Goal: Obtain resource: Download file/media

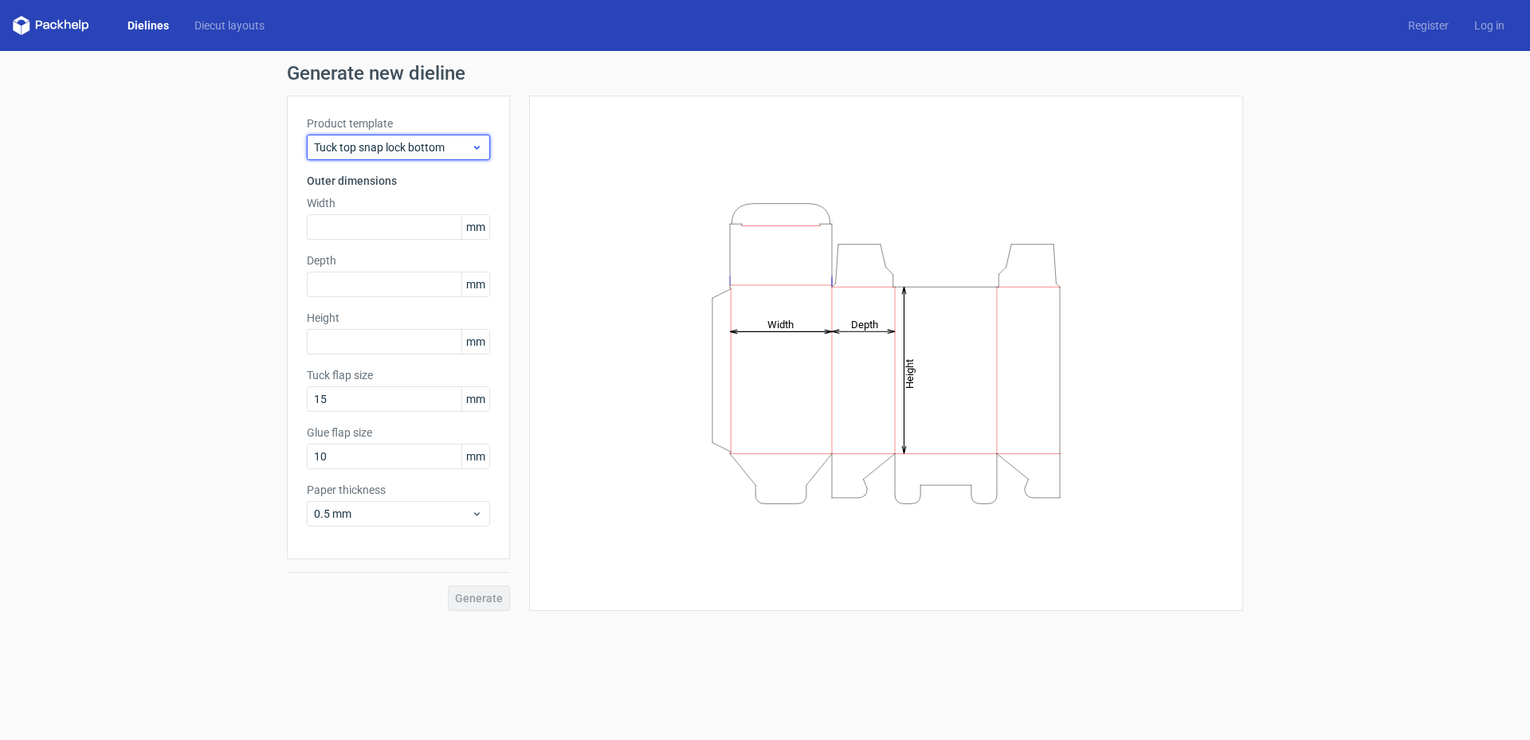
click at [482, 145] on icon at bounding box center [477, 147] width 12 height 13
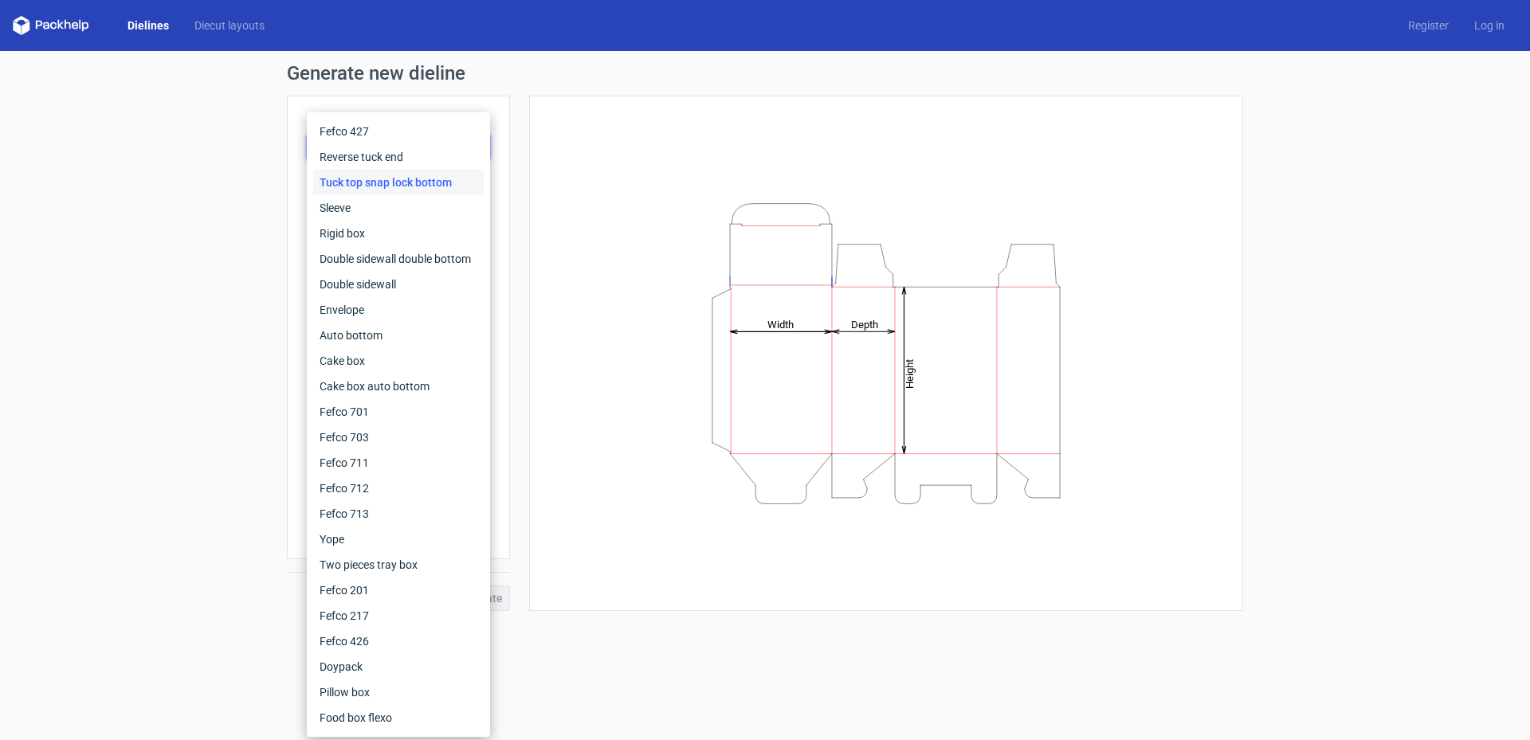
click at [573, 202] on div "Height Depth Width" at bounding box center [886, 354] width 674 height 476
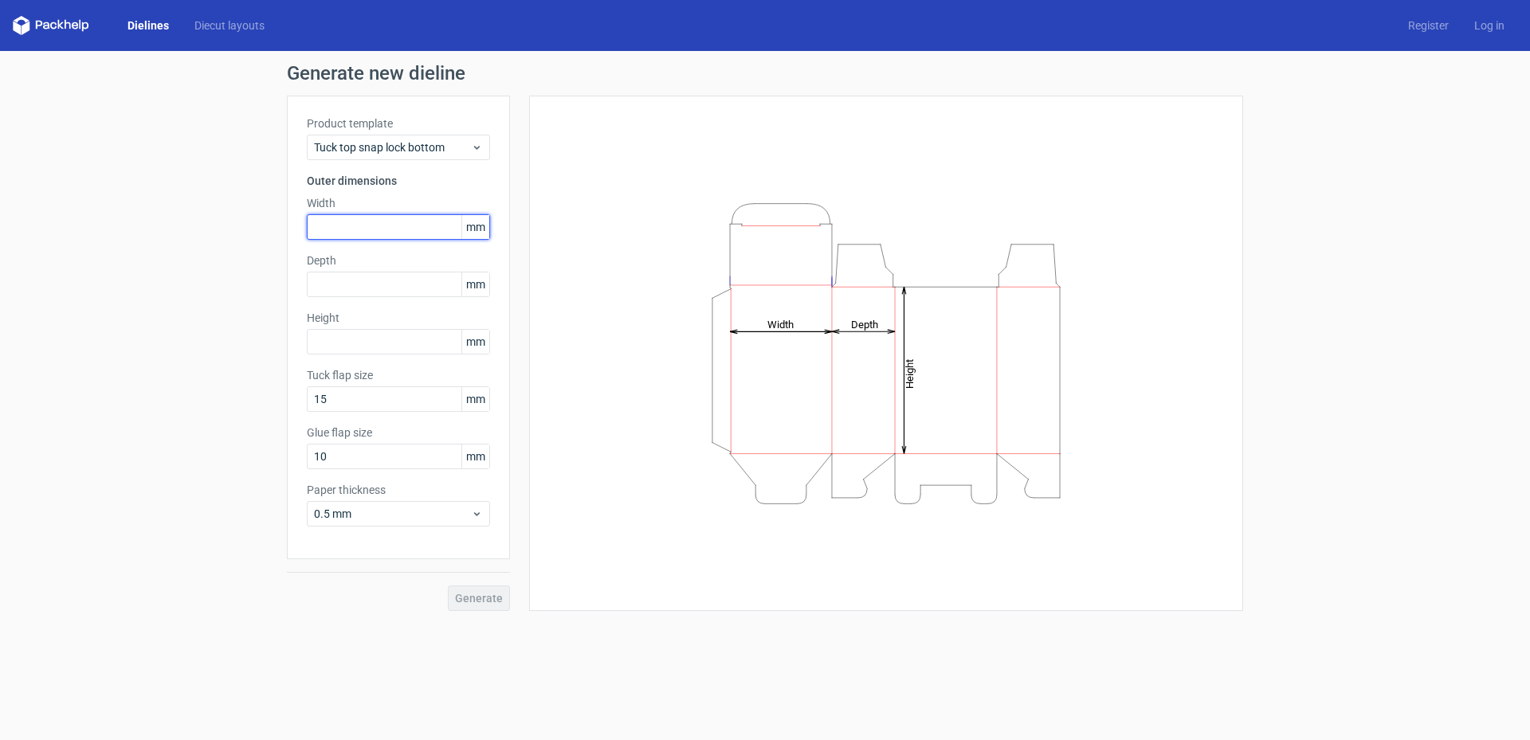
click at [339, 226] on input "text" at bounding box center [398, 226] width 183 height 25
type input "40"
click at [346, 284] on input "text" at bounding box center [398, 284] width 183 height 25
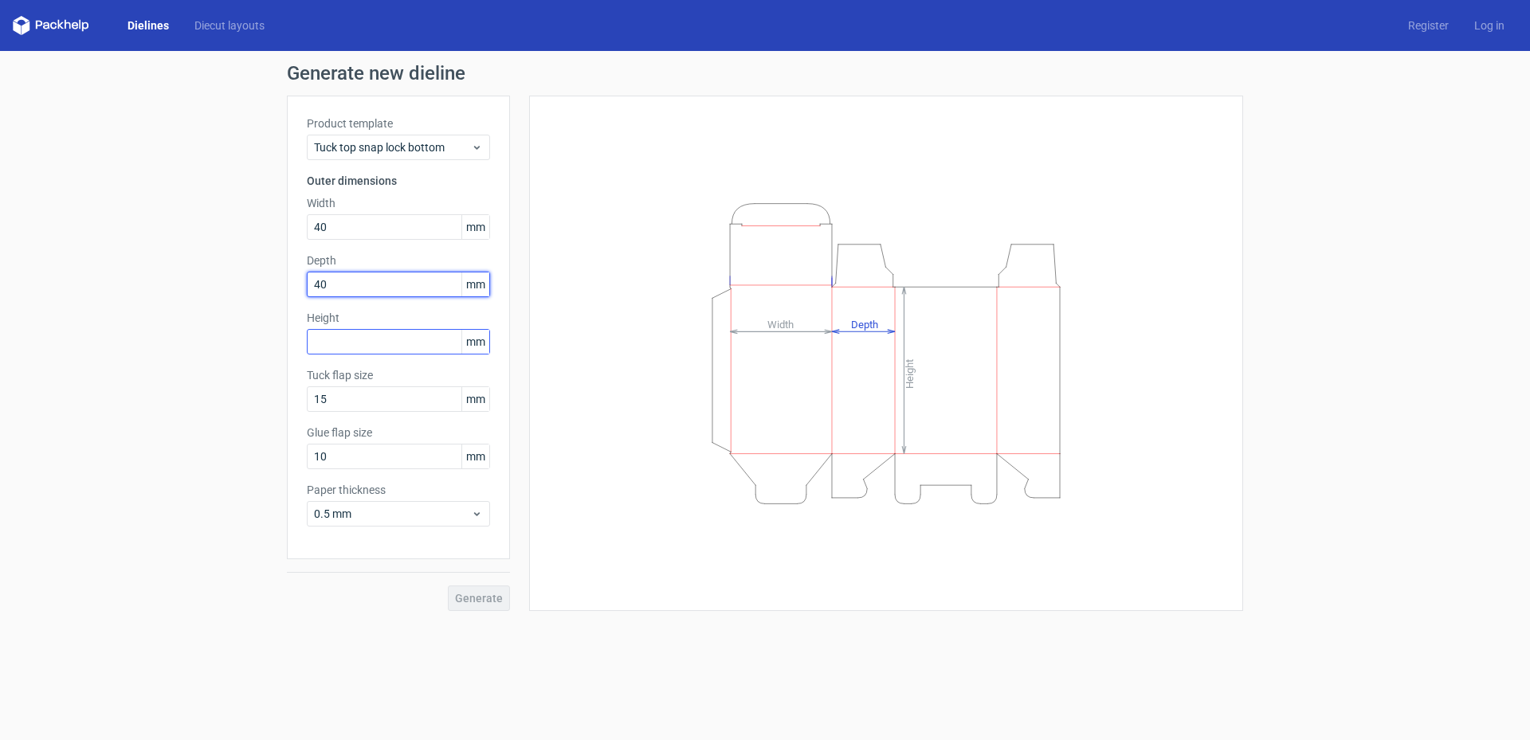
type input "40"
click at [357, 346] on input "text" at bounding box center [398, 341] width 183 height 25
type input "145"
click at [225, 405] on div "Generate new dieline Product template Tuck top snap lock bottom Outer dimension…" at bounding box center [765, 337] width 1530 height 573
click at [464, 596] on span "Generate" at bounding box center [479, 598] width 48 height 11
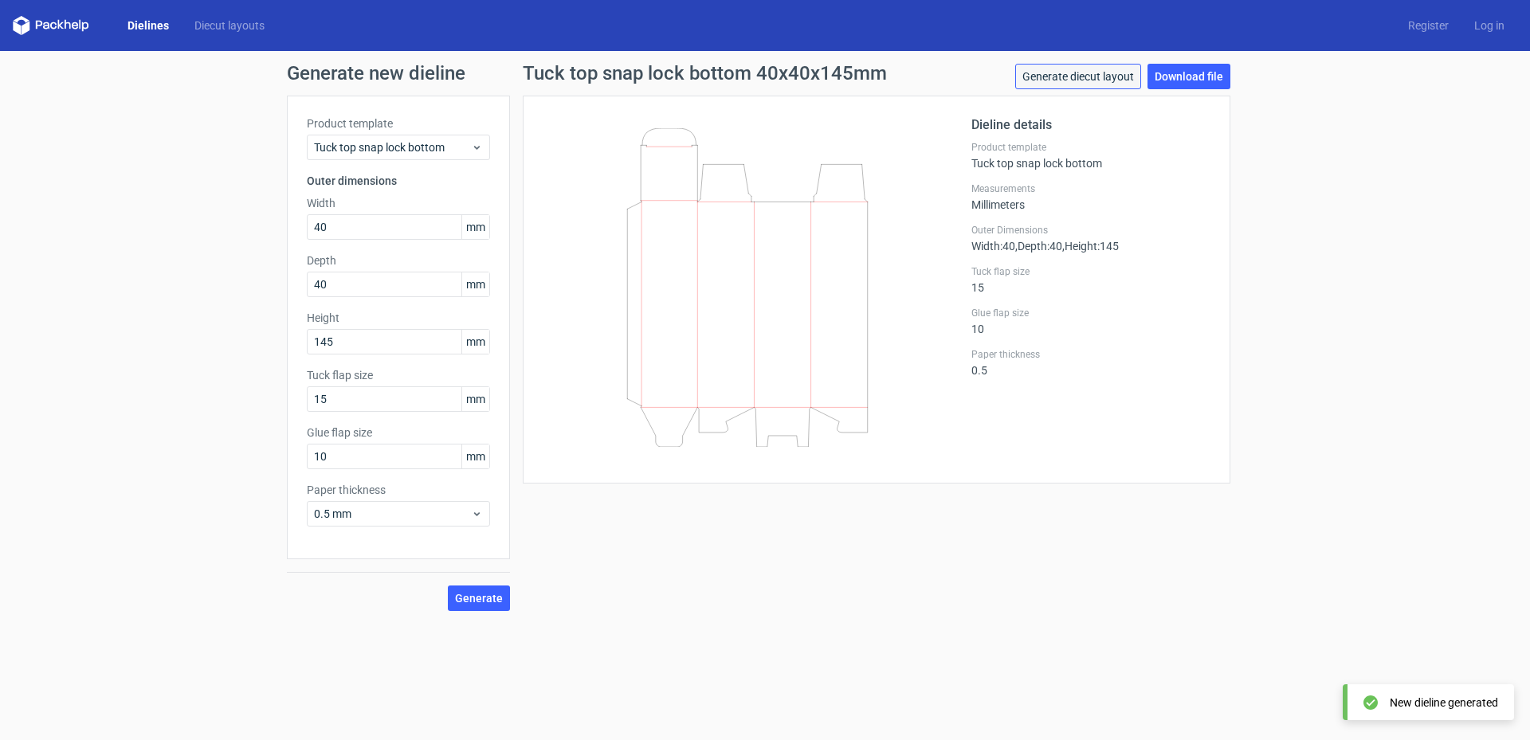
click at [1044, 80] on link "Generate diecut layout" at bounding box center [1078, 76] width 126 height 25
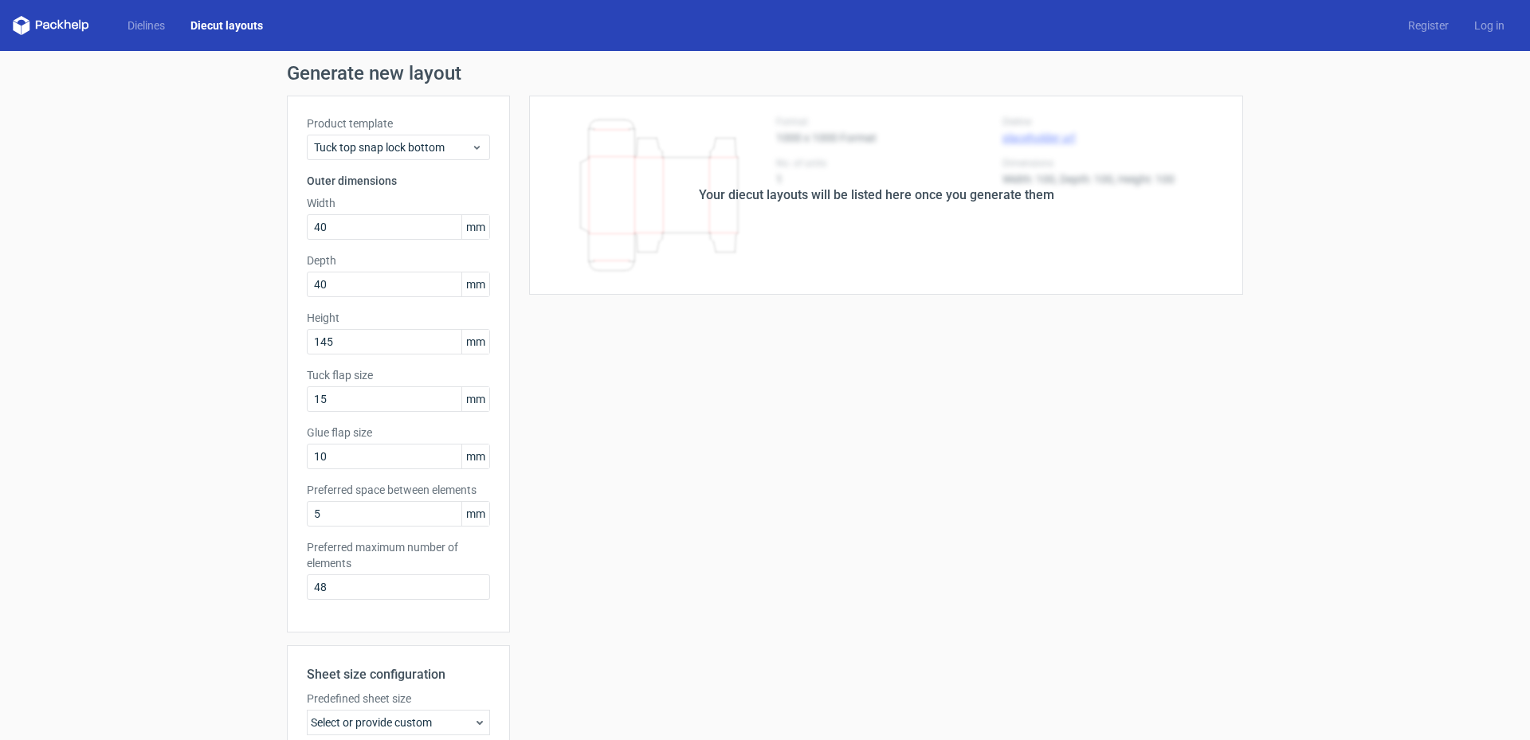
click at [930, 179] on div "Your diecut layouts will be listed here once you generate them" at bounding box center [876, 195] width 733 height 199
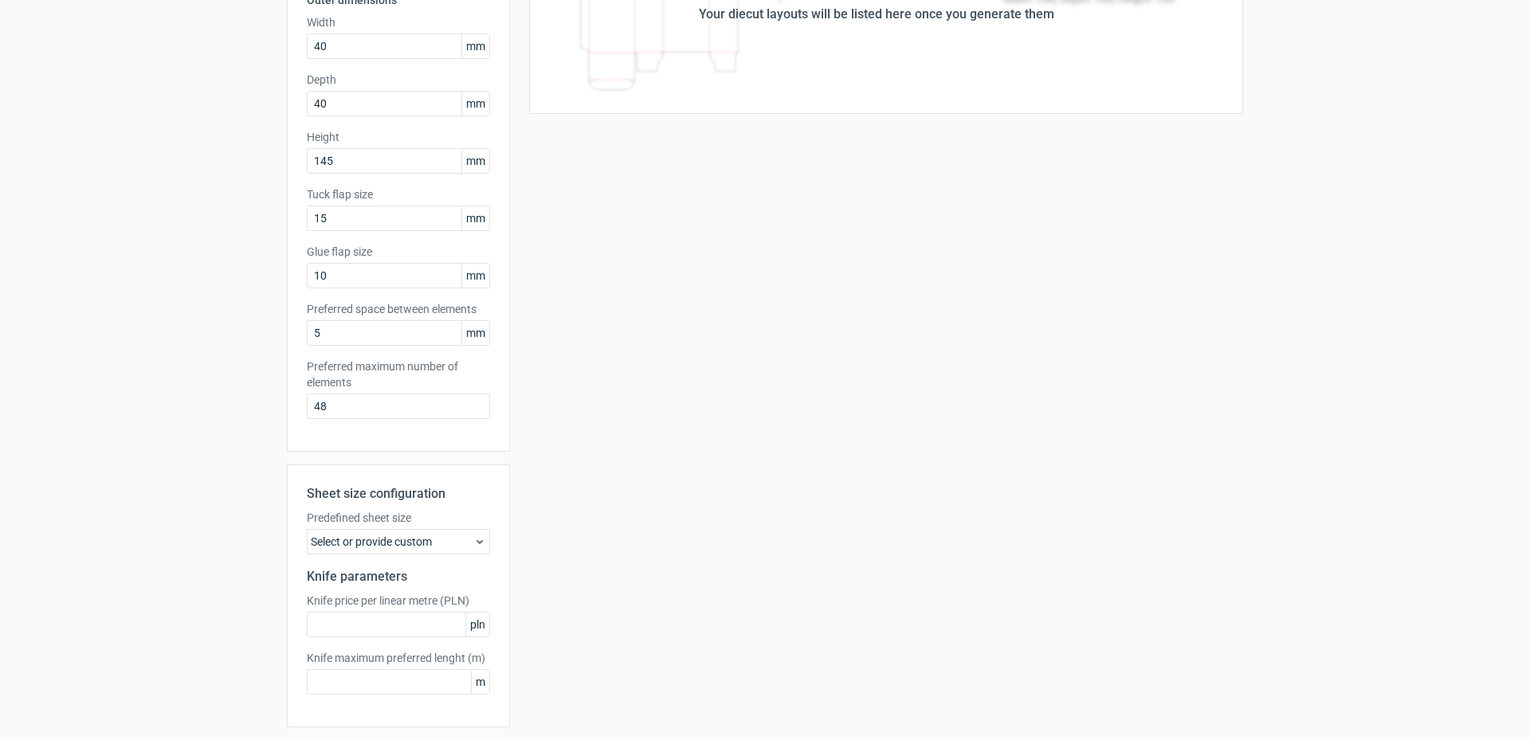
scroll to position [233, 0]
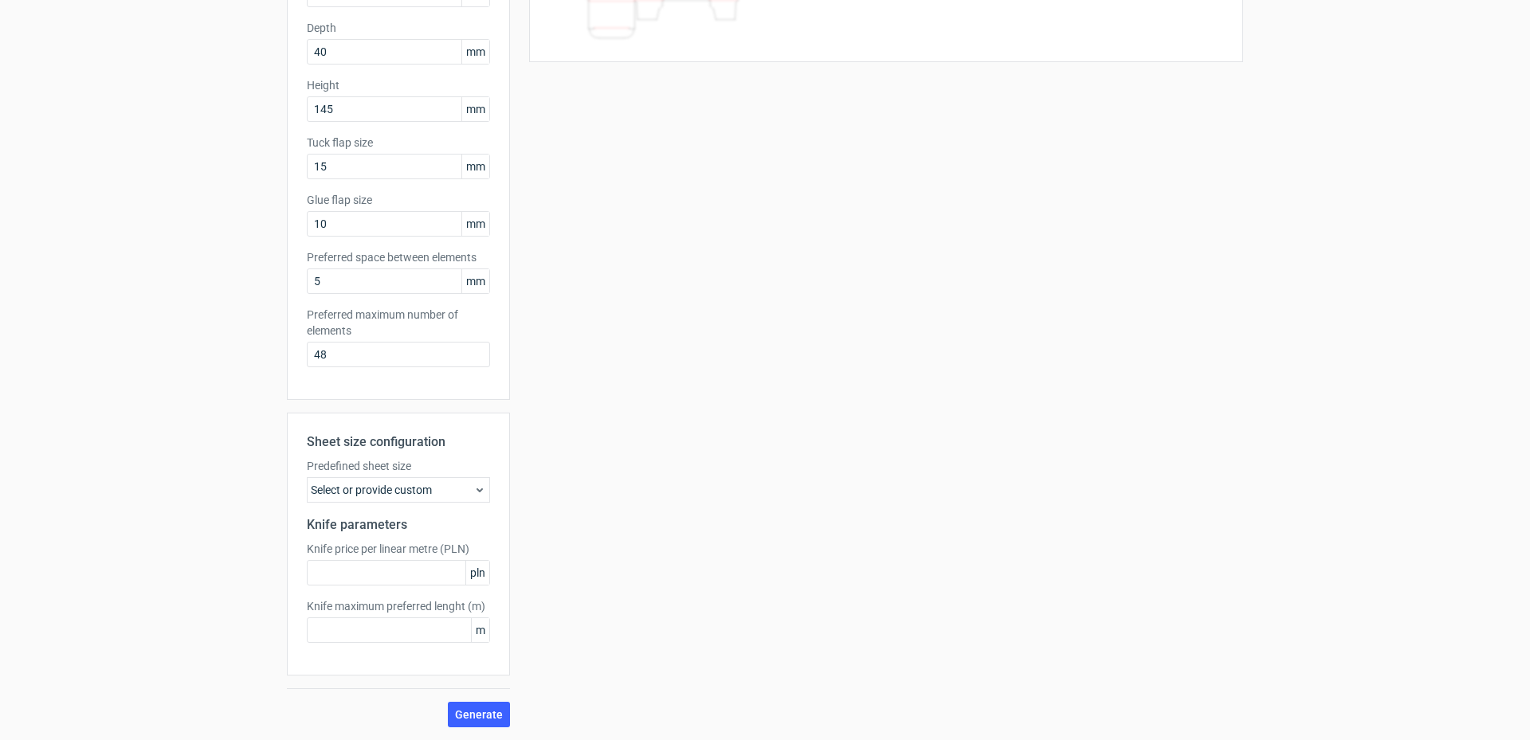
click at [445, 488] on div "Select or provide custom" at bounding box center [398, 489] width 183 height 25
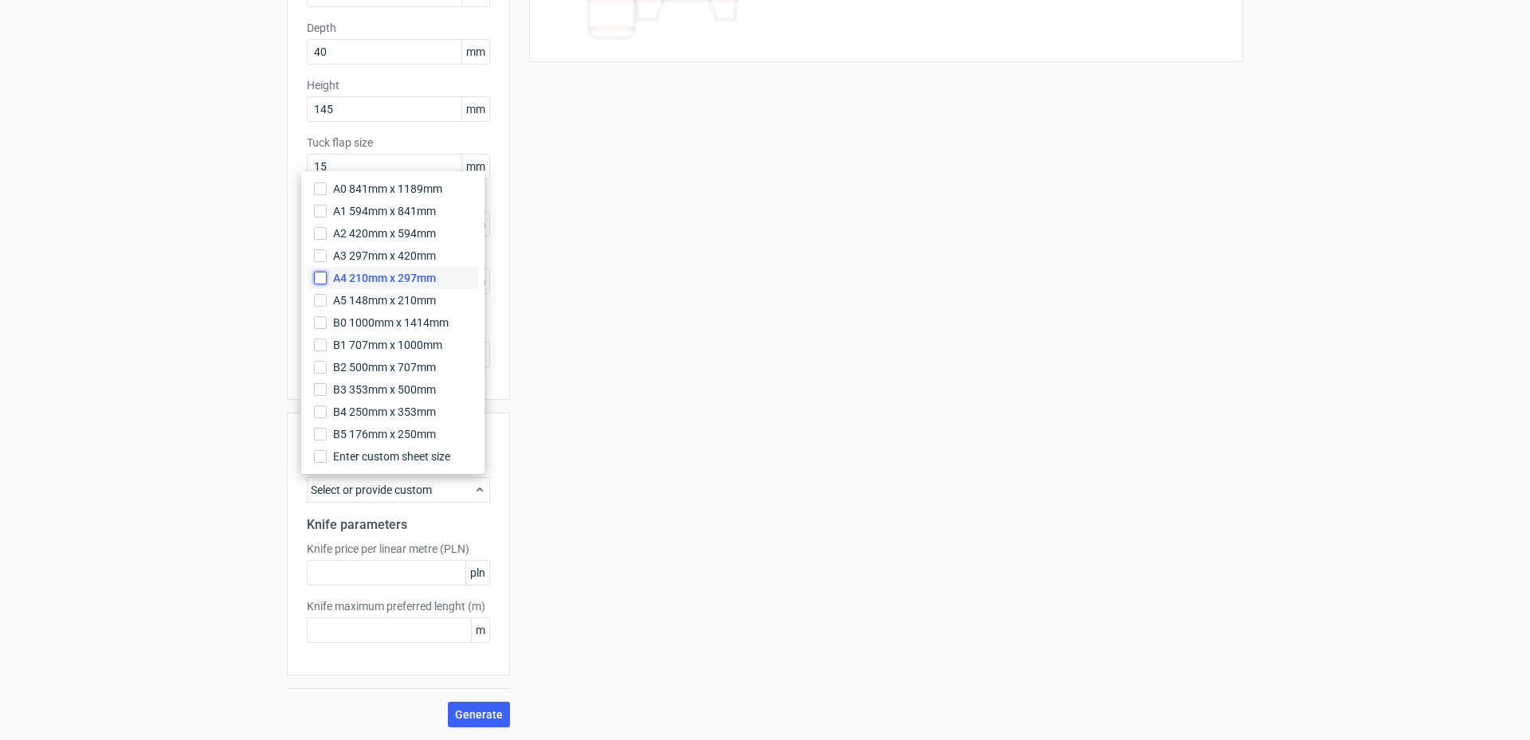
click at [318, 279] on input "A4 210mm x 297mm" at bounding box center [320, 278] width 13 height 13
click at [664, 514] on div "Your diecut layouts will be listed here once you generate them Height Depth Wid…" at bounding box center [876, 295] width 733 height 864
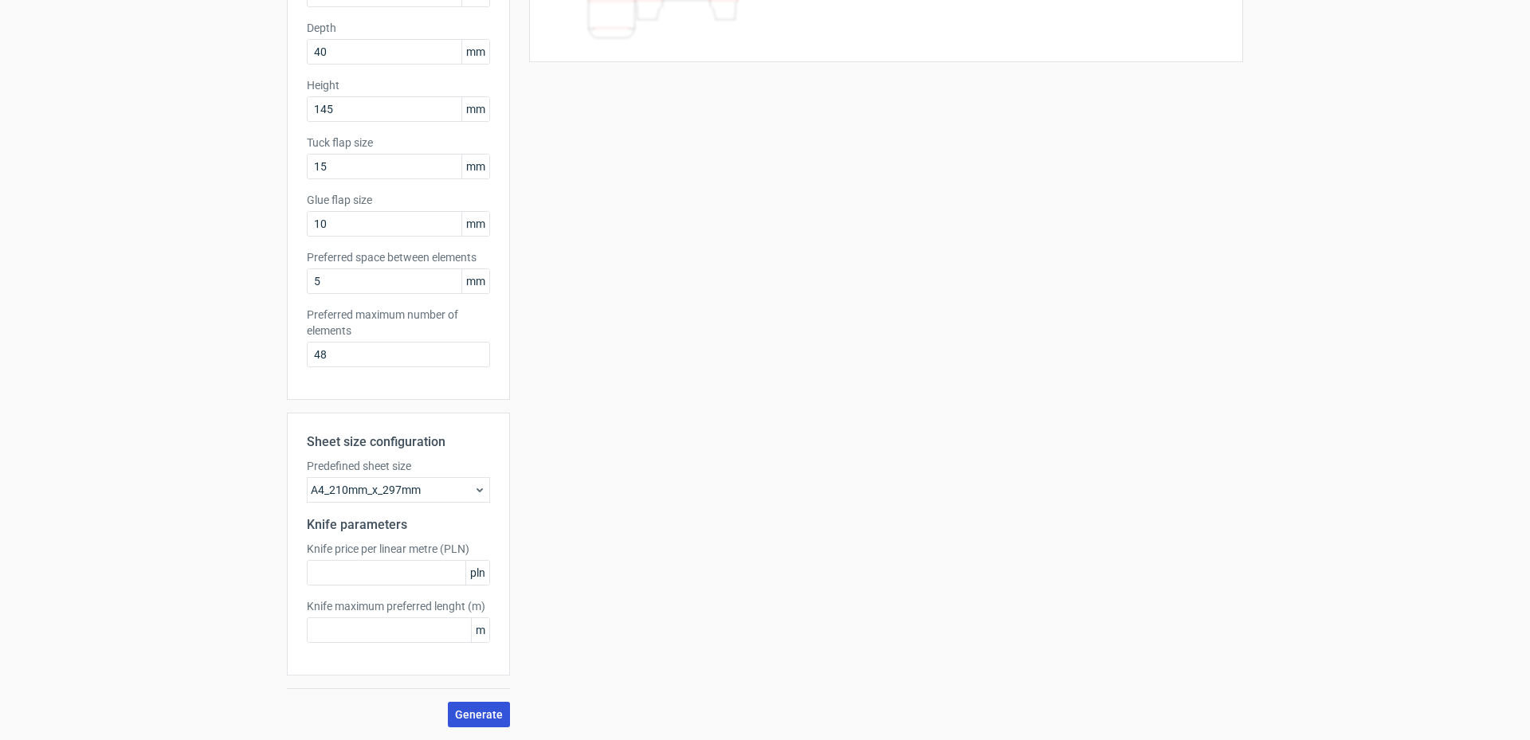
click at [468, 718] on span "Generate" at bounding box center [479, 714] width 48 height 11
click at [428, 487] on div "A4_210mm_x_297mm" at bounding box center [398, 489] width 183 height 25
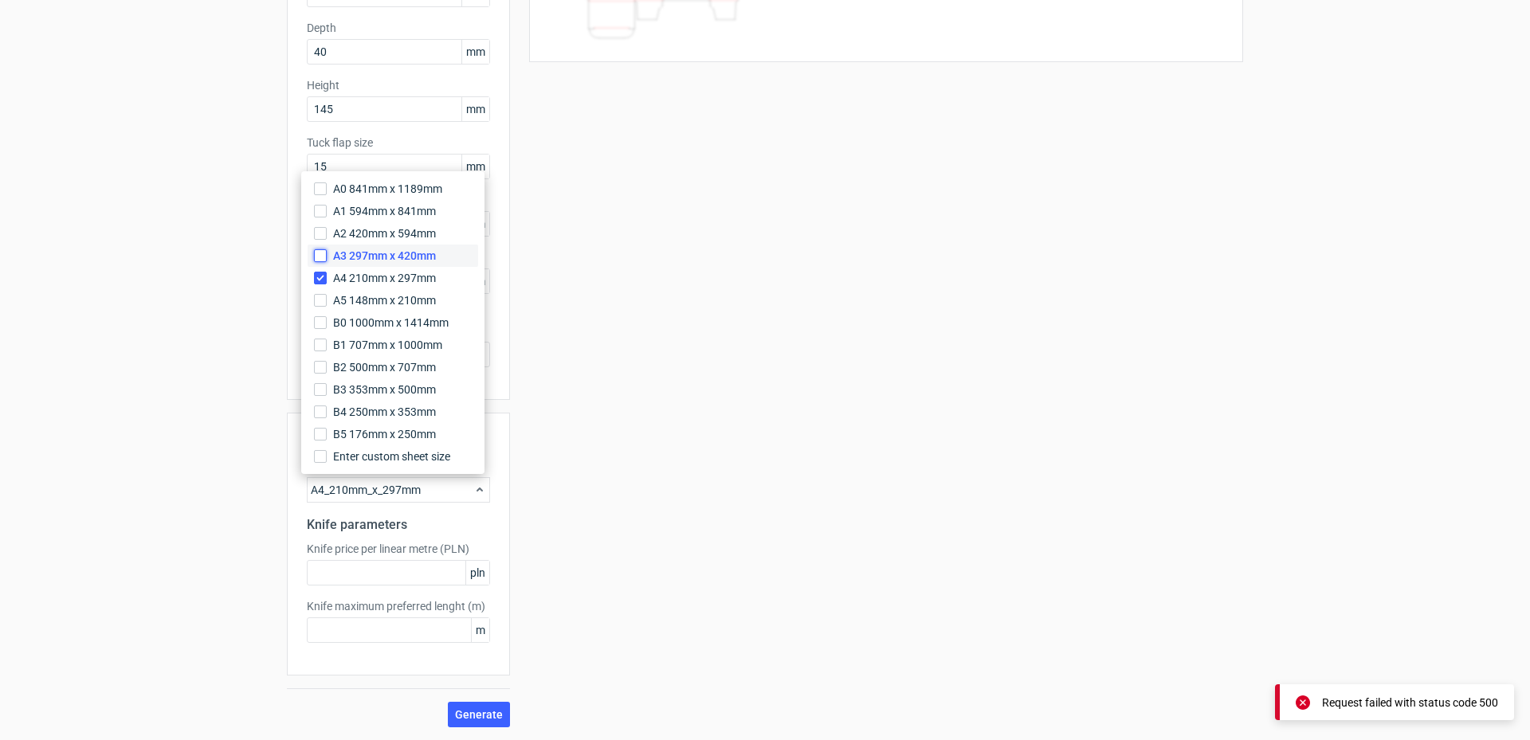
click at [323, 255] on input "A3 297mm x 420mm" at bounding box center [320, 255] width 13 height 13
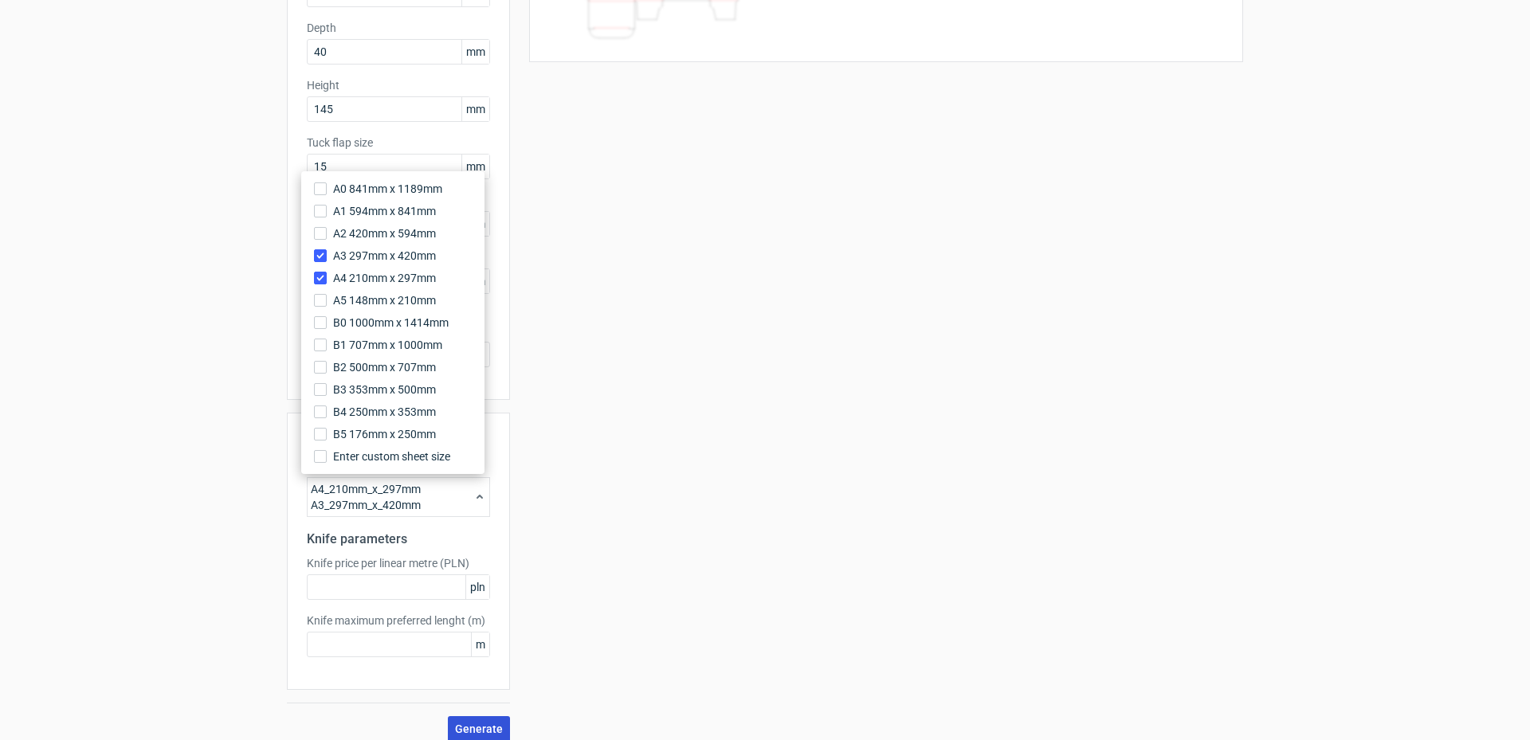
click at [474, 725] on span "Generate" at bounding box center [479, 728] width 48 height 11
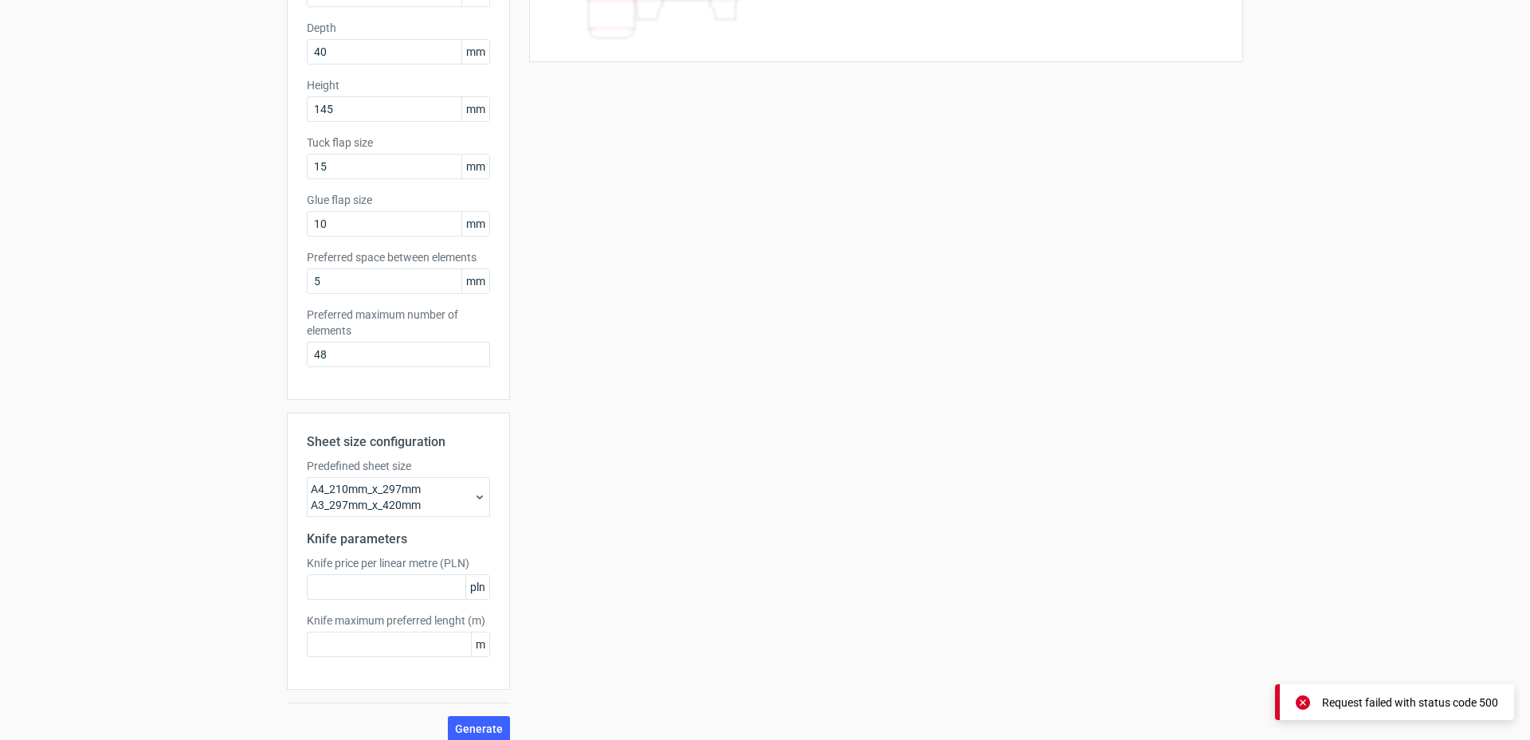
click at [466, 498] on div "A4_210mm_x_297mm A3_297mm_x_420mm" at bounding box center [398, 497] width 183 height 40
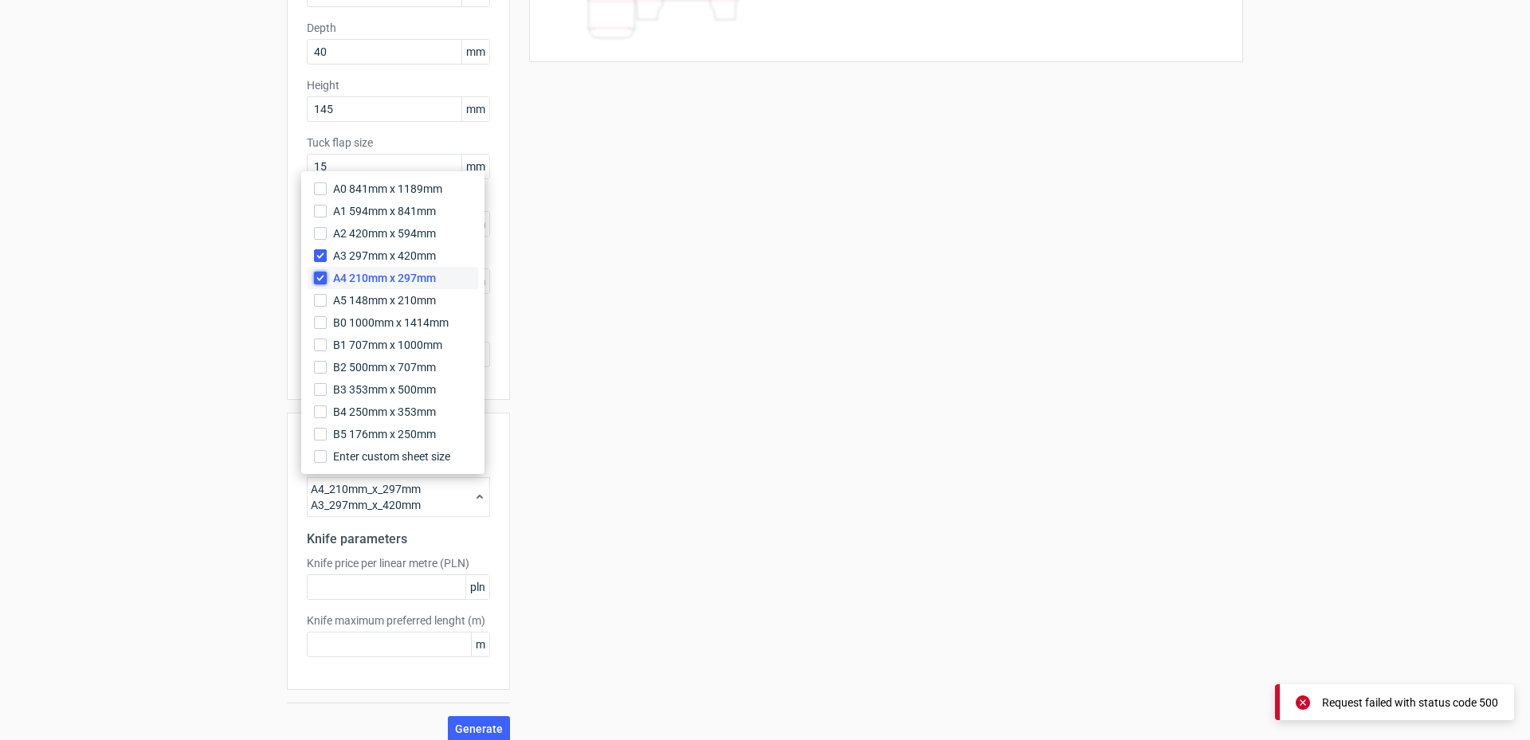
click at [322, 273] on input "A4 210mm x 297mm" at bounding box center [320, 278] width 13 height 13
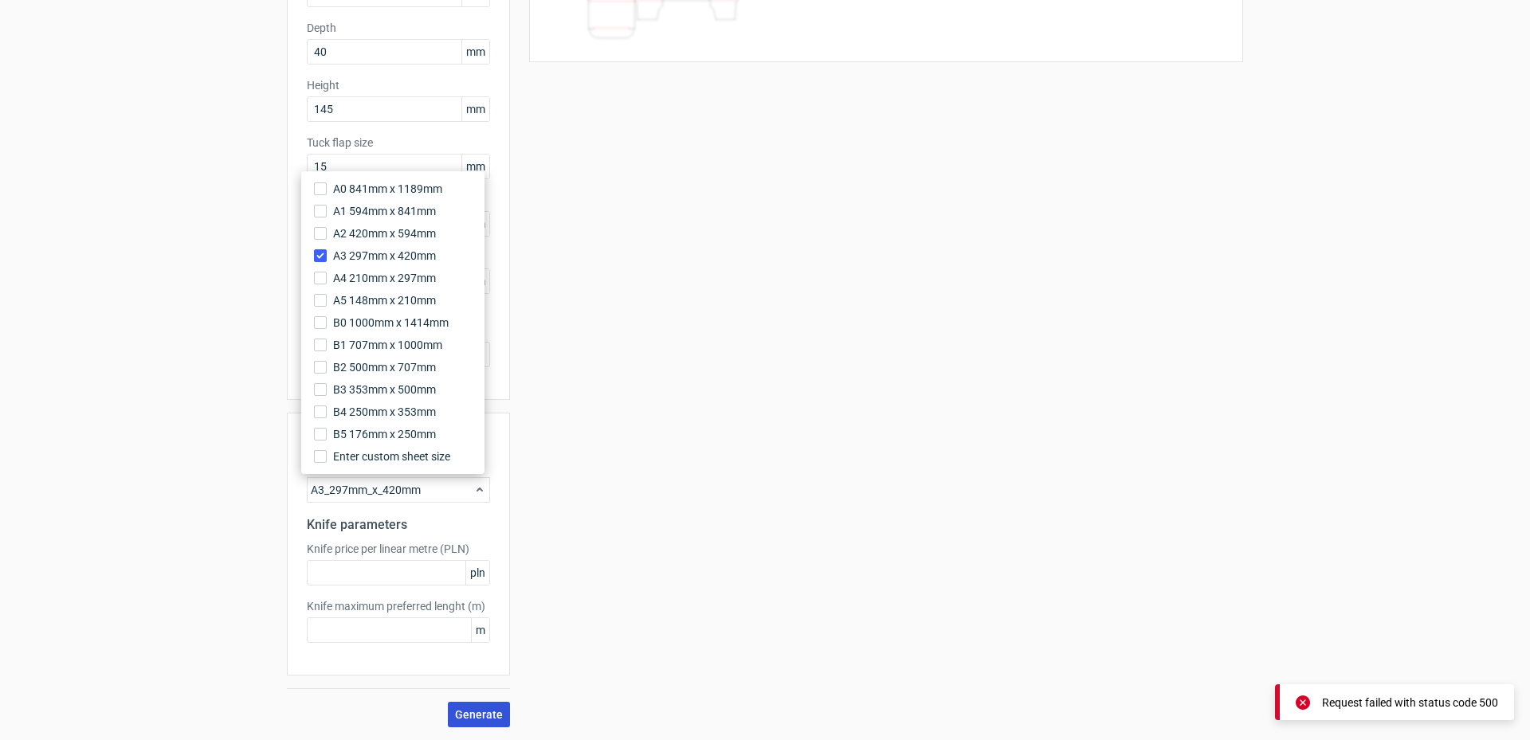
click at [484, 718] on span "Generate" at bounding box center [479, 714] width 48 height 11
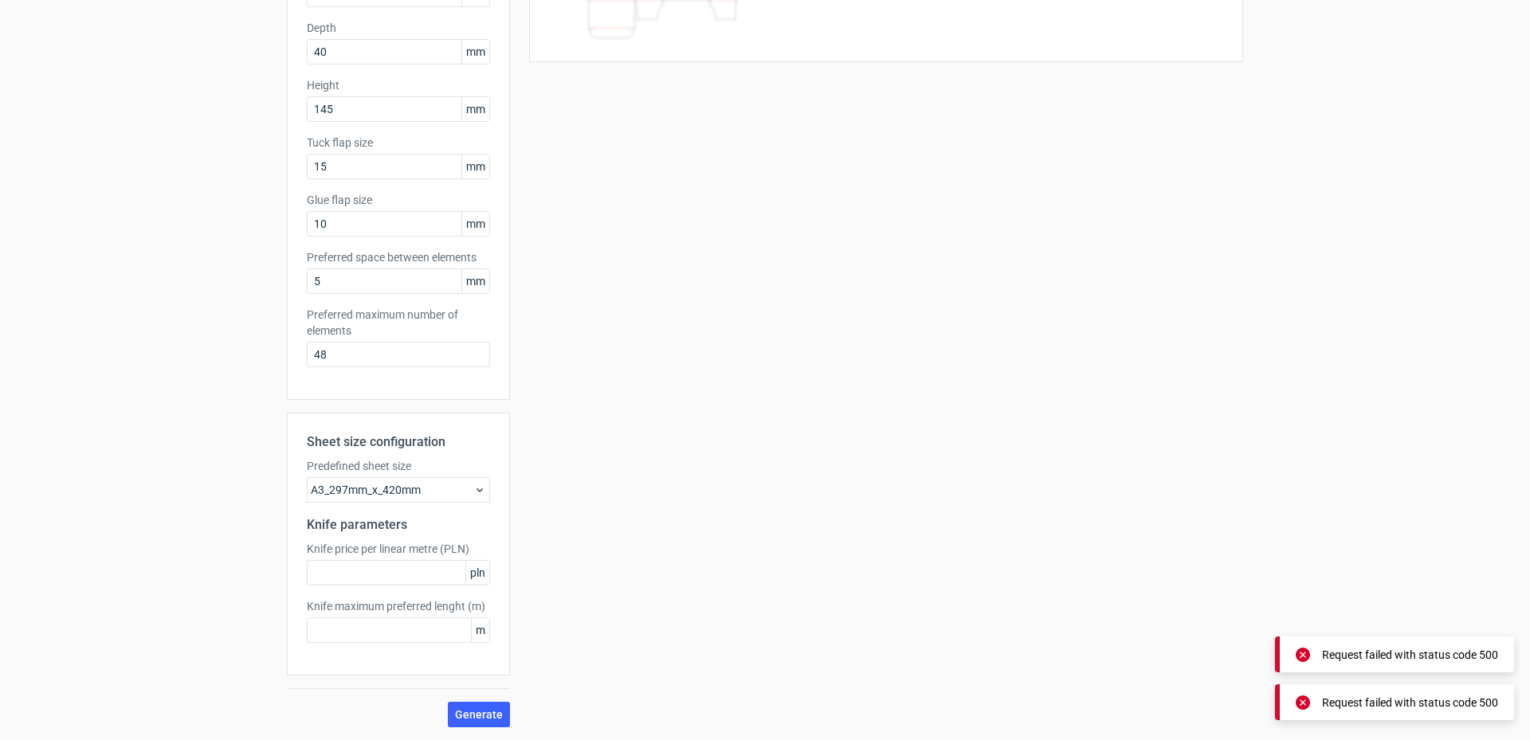
click at [481, 495] on div "A3_297mm_x_420mm" at bounding box center [398, 489] width 183 height 25
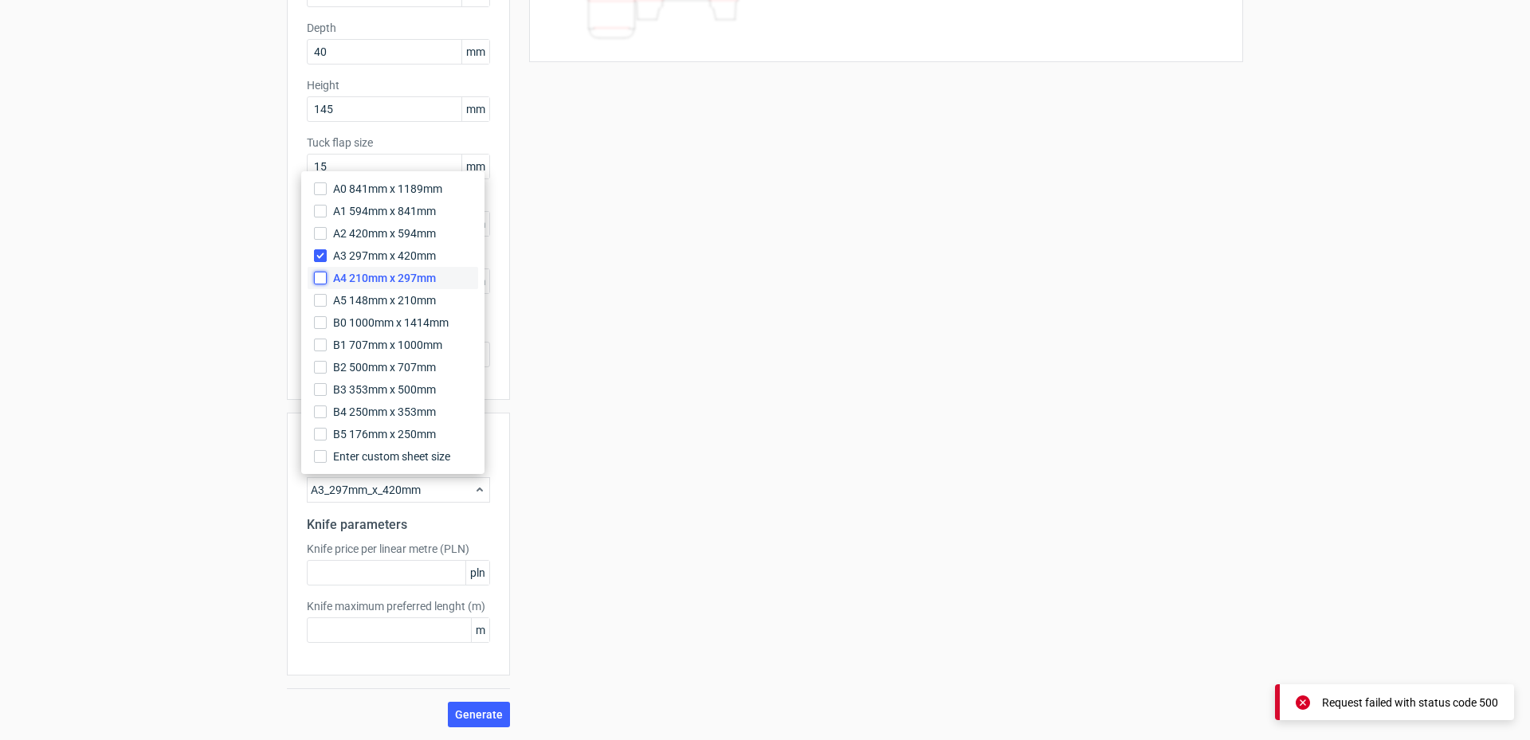
click at [322, 273] on input "A4 210mm x 297mm" at bounding box center [320, 278] width 13 height 13
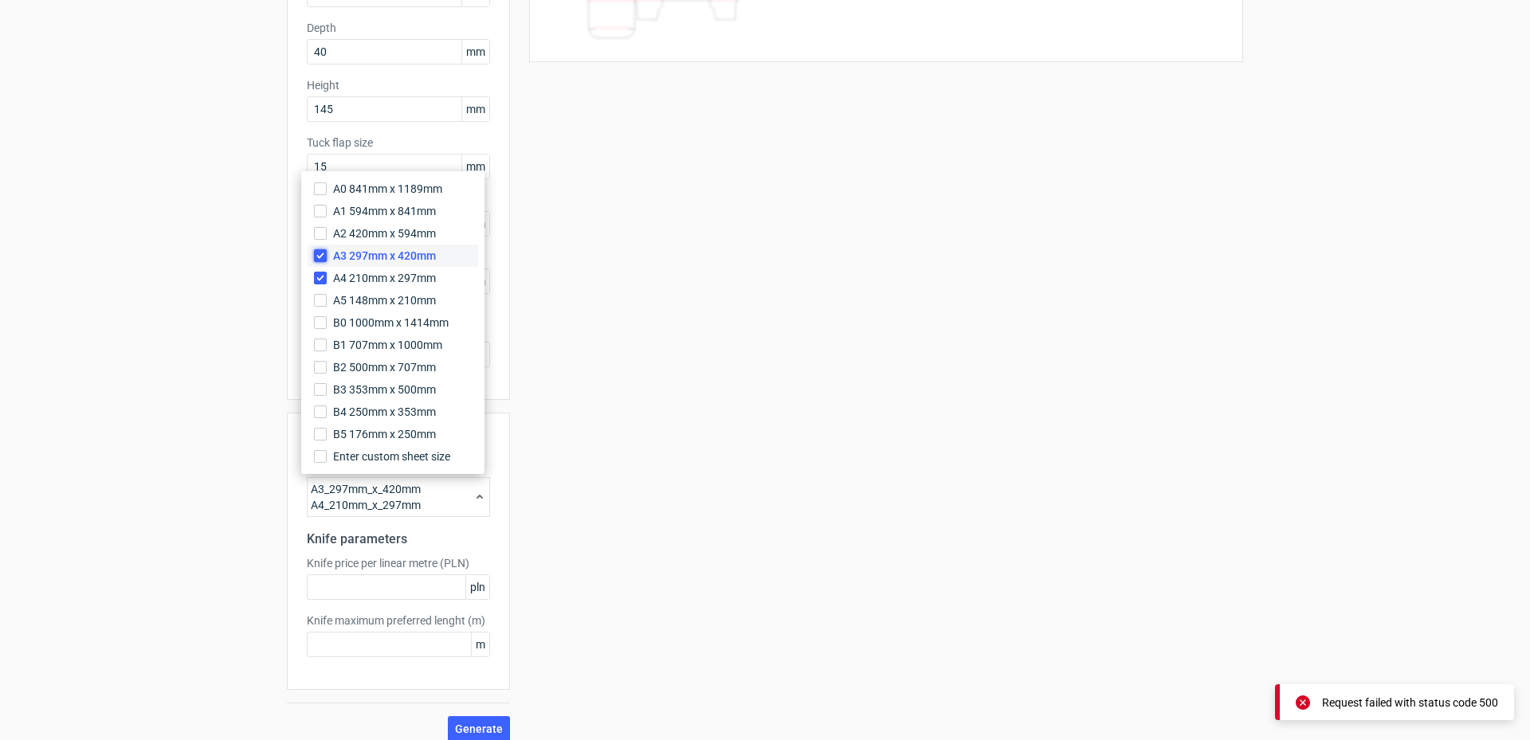
click at [323, 256] on input "A3 297mm x 420mm" at bounding box center [320, 255] width 13 height 13
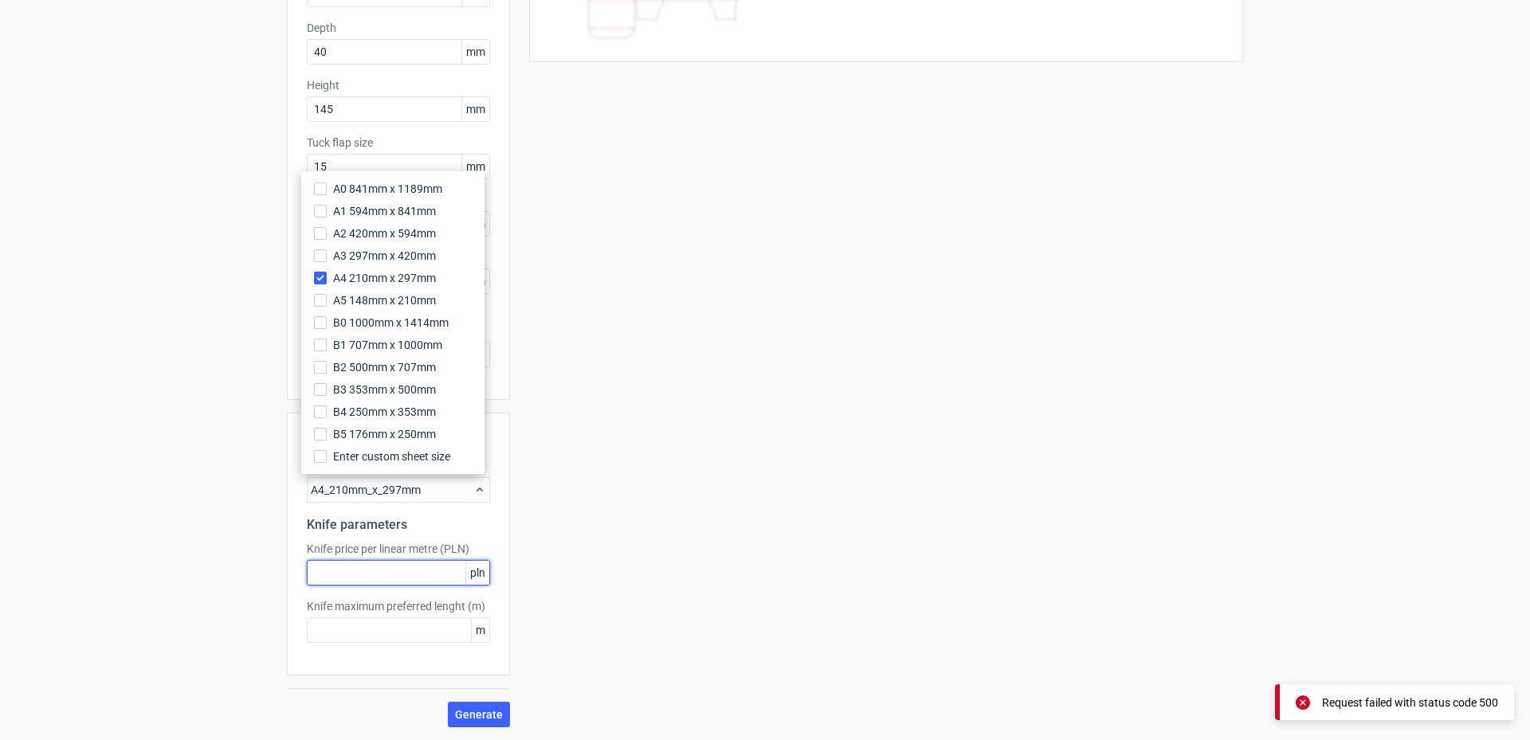
click at [411, 574] on input "text" at bounding box center [398, 572] width 183 height 25
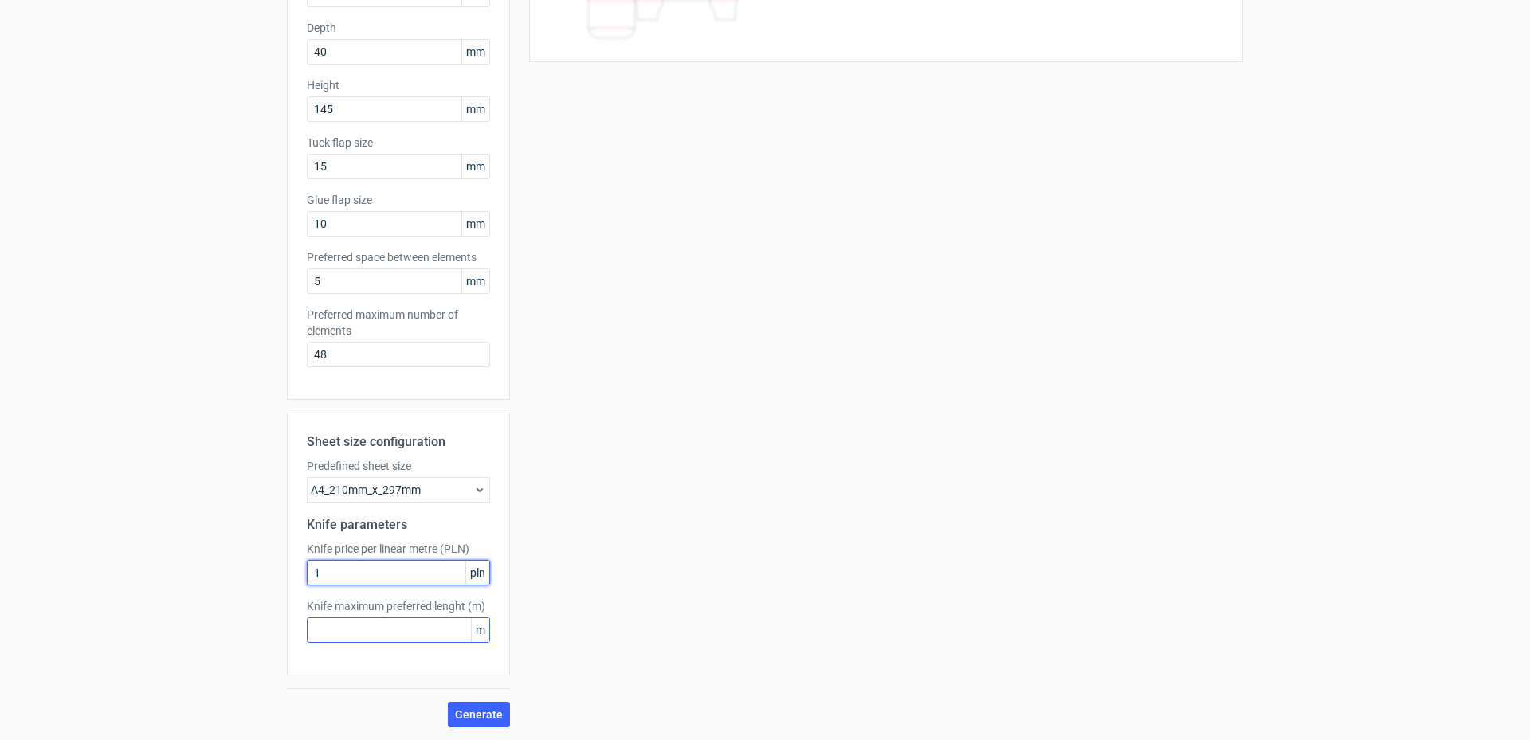
type input "1"
click at [394, 629] on input "text" at bounding box center [398, 629] width 183 height 25
type input "1"
click at [470, 718] on span "Generate" at bounding box center [479, 714] width 48 height 11
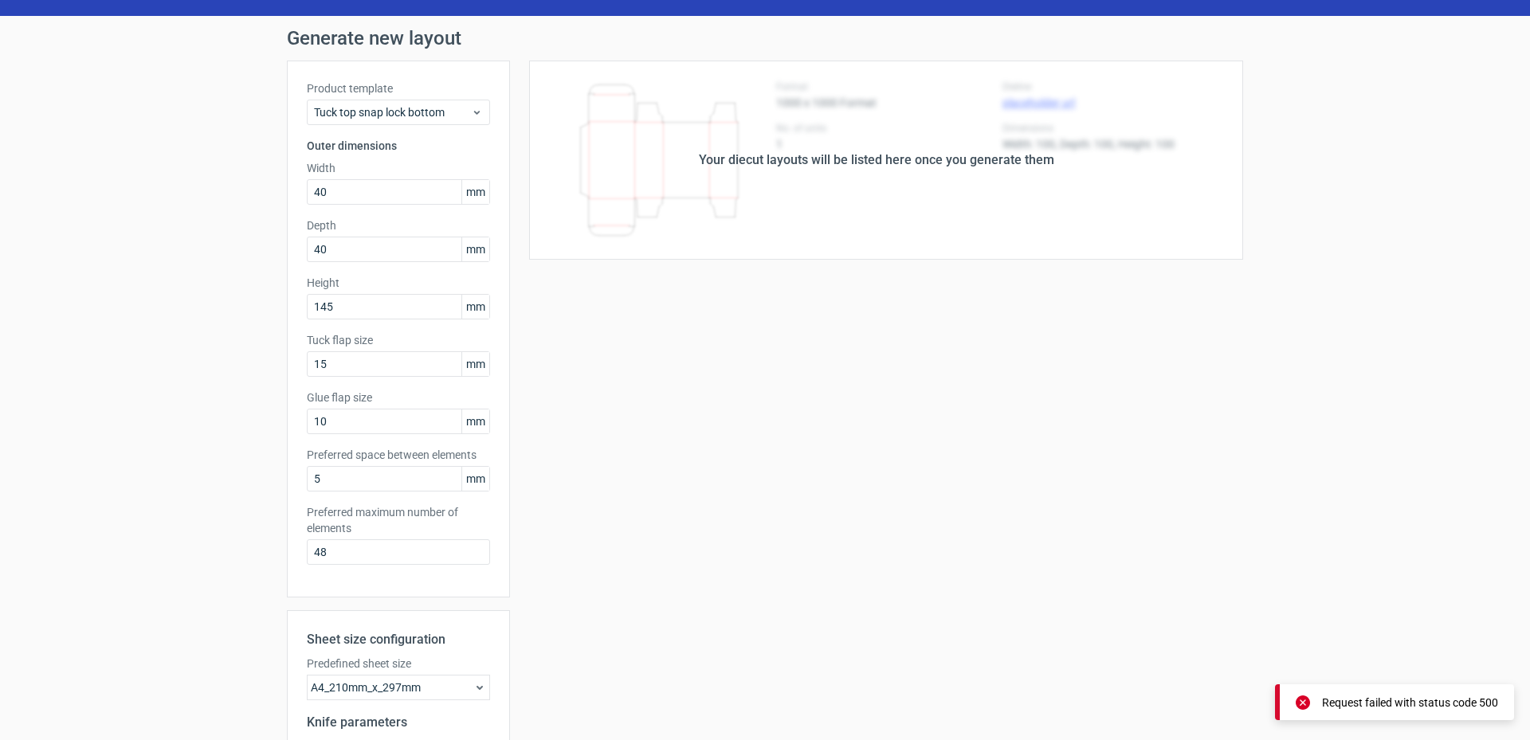
scroll to position [0, 0]
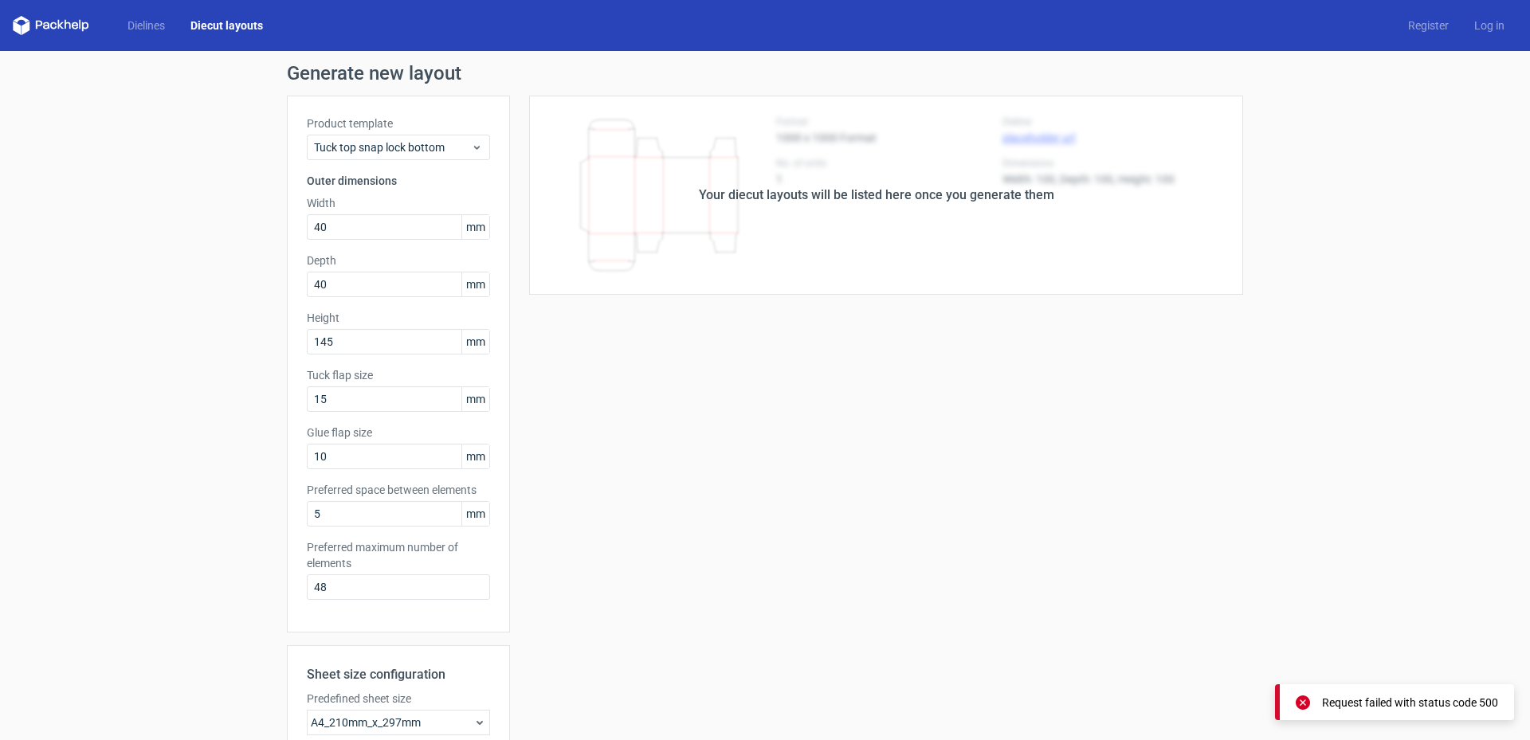
click at [832, 229] on div "Your diecut layouts will be listed here once you generate them" at bounding box center [876, 195] width 733 height 199
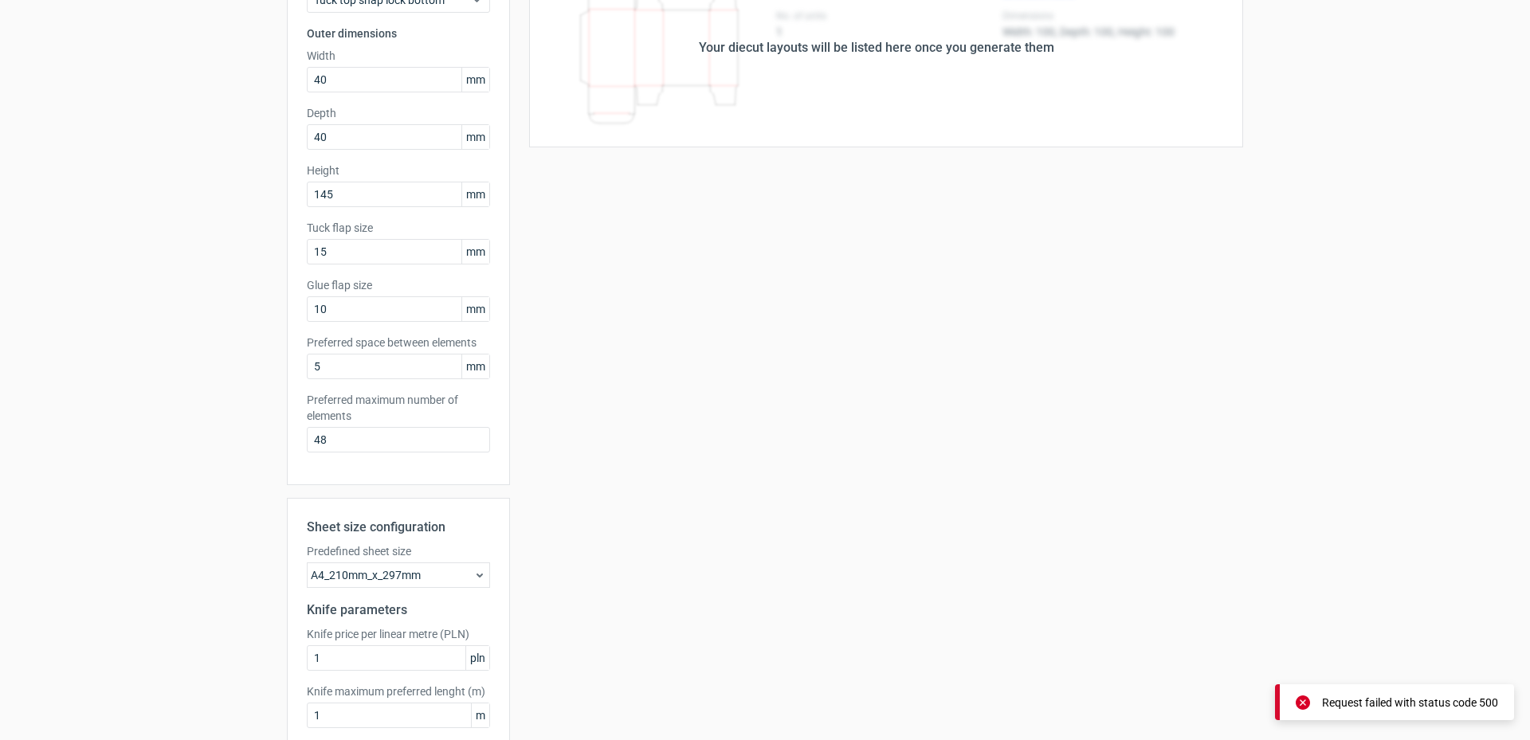
scroll to position [233, 0]
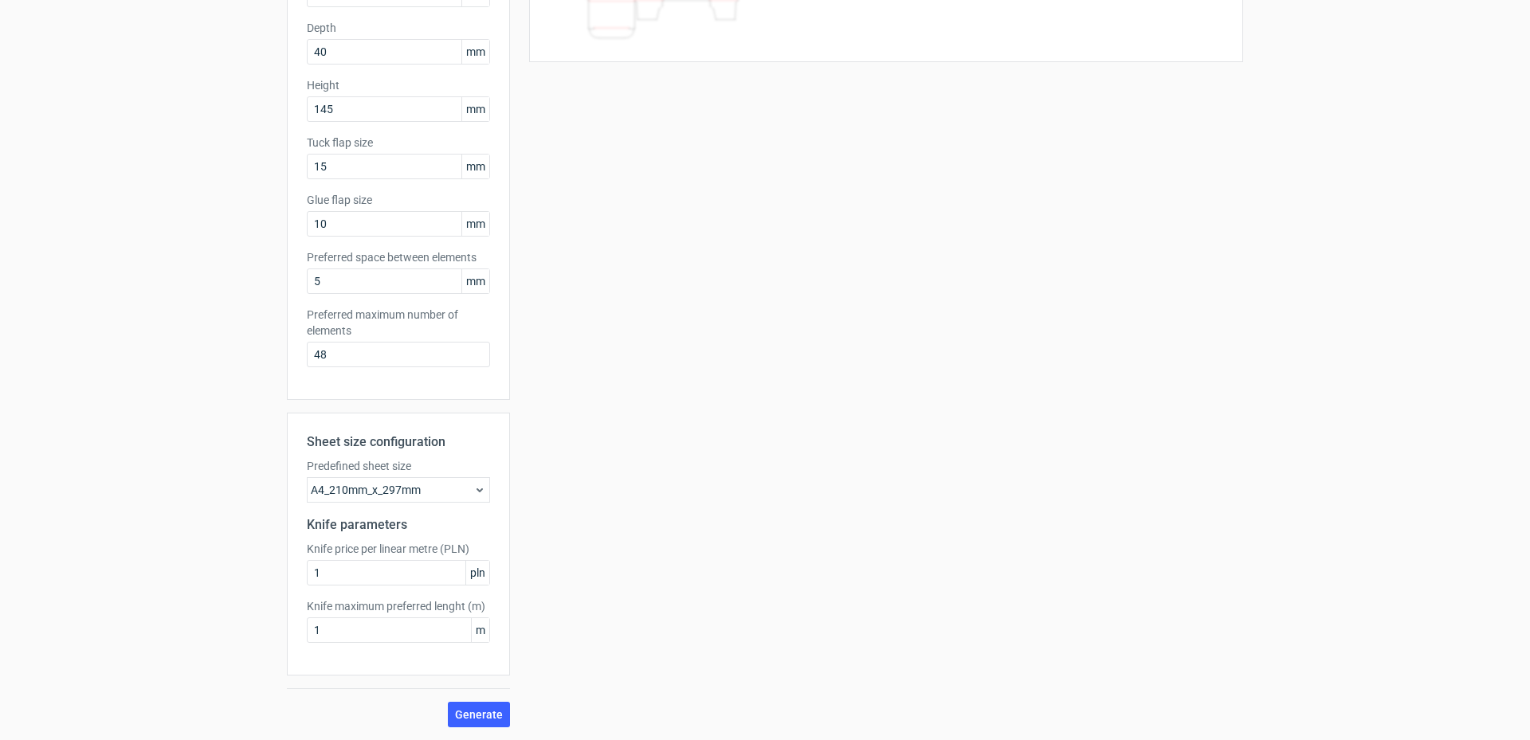
click at [472, 570] on span "pln" at bounding box center [477, 573] width 24 height 24
drag, startPoint x: 402, startPoint y: 578, endPoint x: 273, endPoint y: 568, distance: 129.5
click at [273, 568] on div "Generate new layout Product template Tuck top snap lock bottom Outer dimensions…" at bounding box center [765, 279] width 1530 height 922
click at [249, 559] on div "Generate new layout Product template Tuck top snap lock bottom Outer dimensions…" at bounding box center [765, 279] width 1530 height 922
click at [365, 493] on div "A4_210mm_x_297mm" at bounding box center [398, 489] width 183 height 25
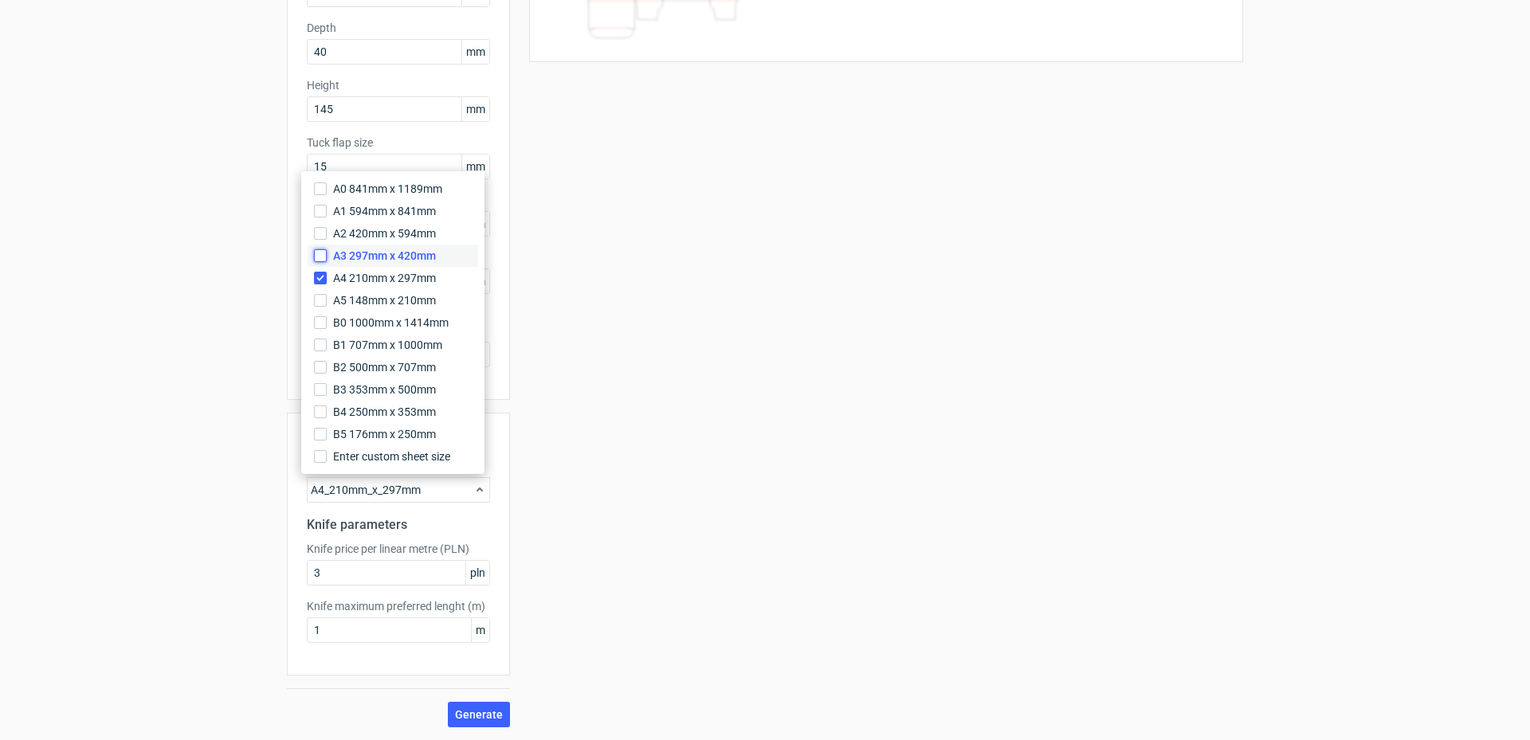
click at [320, 257] on input "A3 297mm x 420mm" at bounding box center [320, 255] width 13 height 13
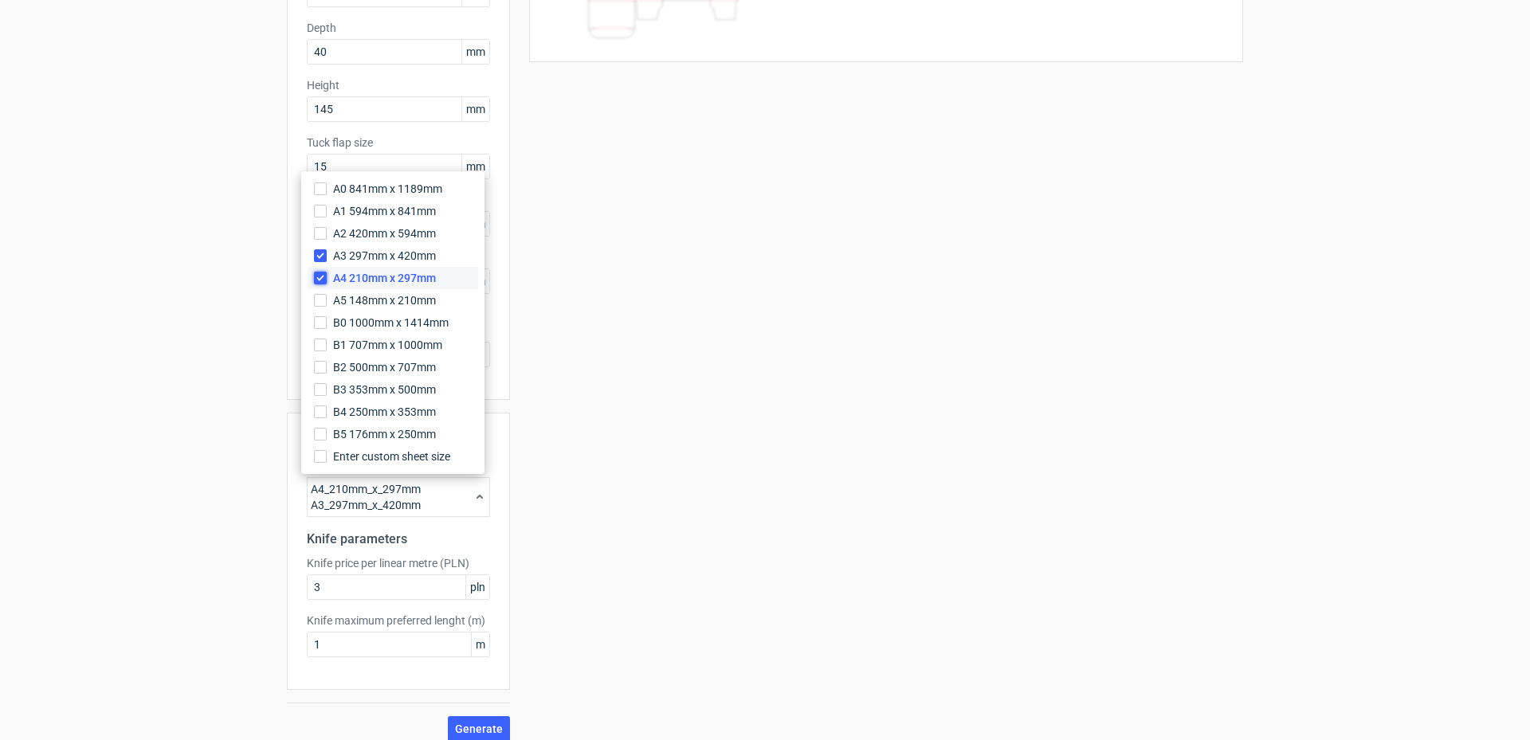
click at [319, 279] on input "A4 210mm x 297mm" at bounding box center [320, 278] width 13 height 13
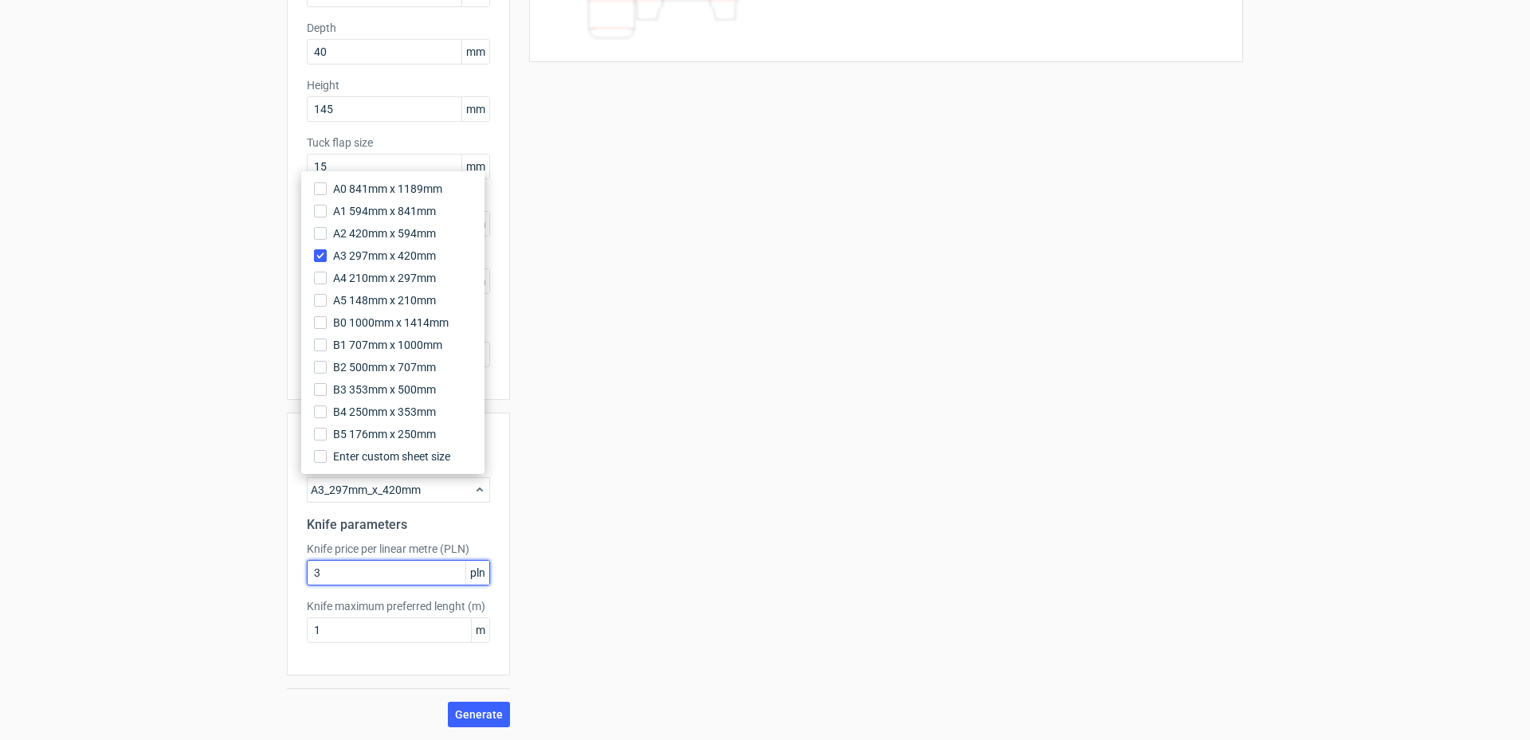
click at [330, 574] on input "3" at bounding box center [398, 572] width 183 height 25
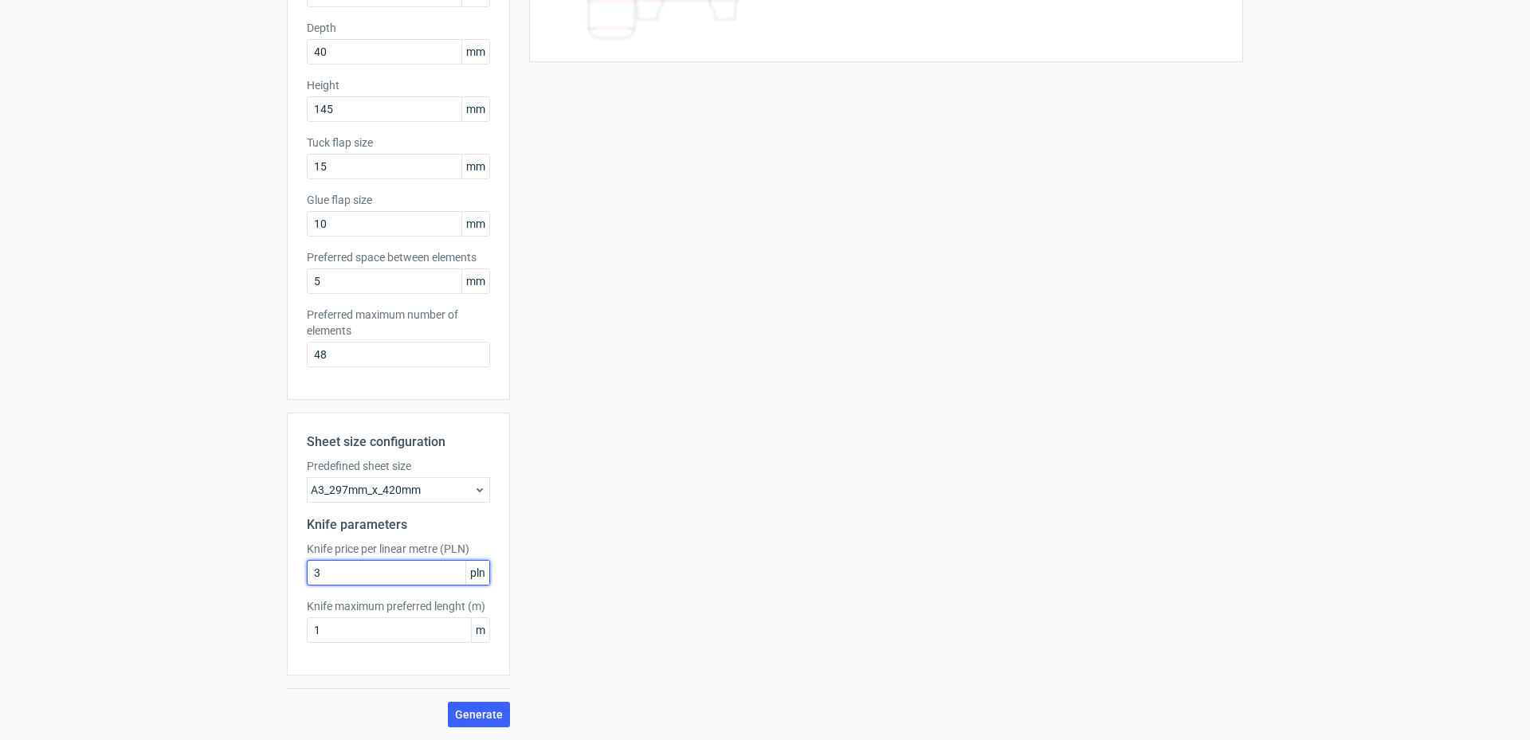
drag, startPoint x: 330, startPoint y: 574, endPoint x: 250, endPoint y: 571, distance: 79.7
click at [247, 570] on div "Generate new layout Product template Tuck top snap lock bottom Outer dimensions…" at bounding box center [765, 279] width 1530 height 922
type input "1"
click at [469, 711] on span "Generate" at bounding box center [479, 714] width 48 height 11
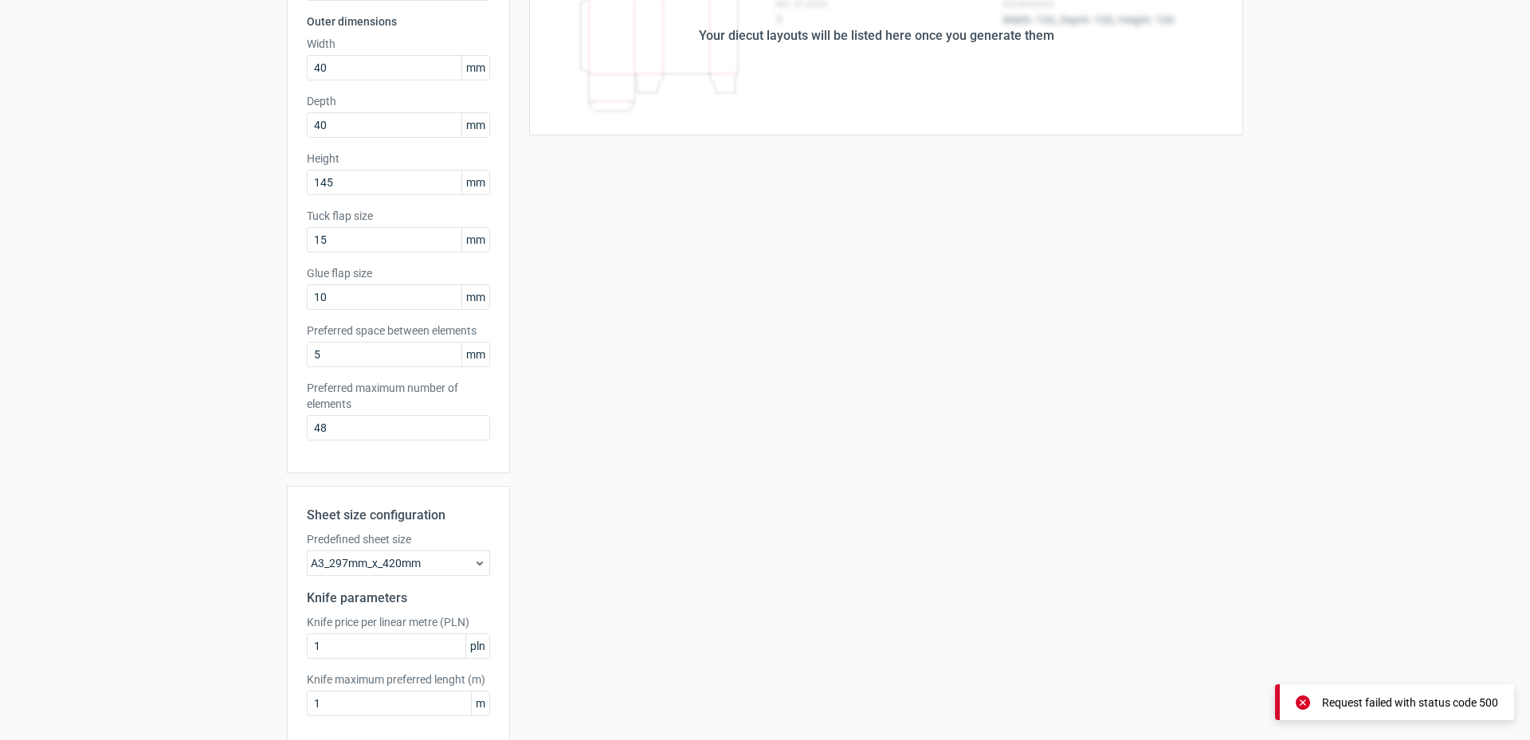
scroll to position [0, 0]
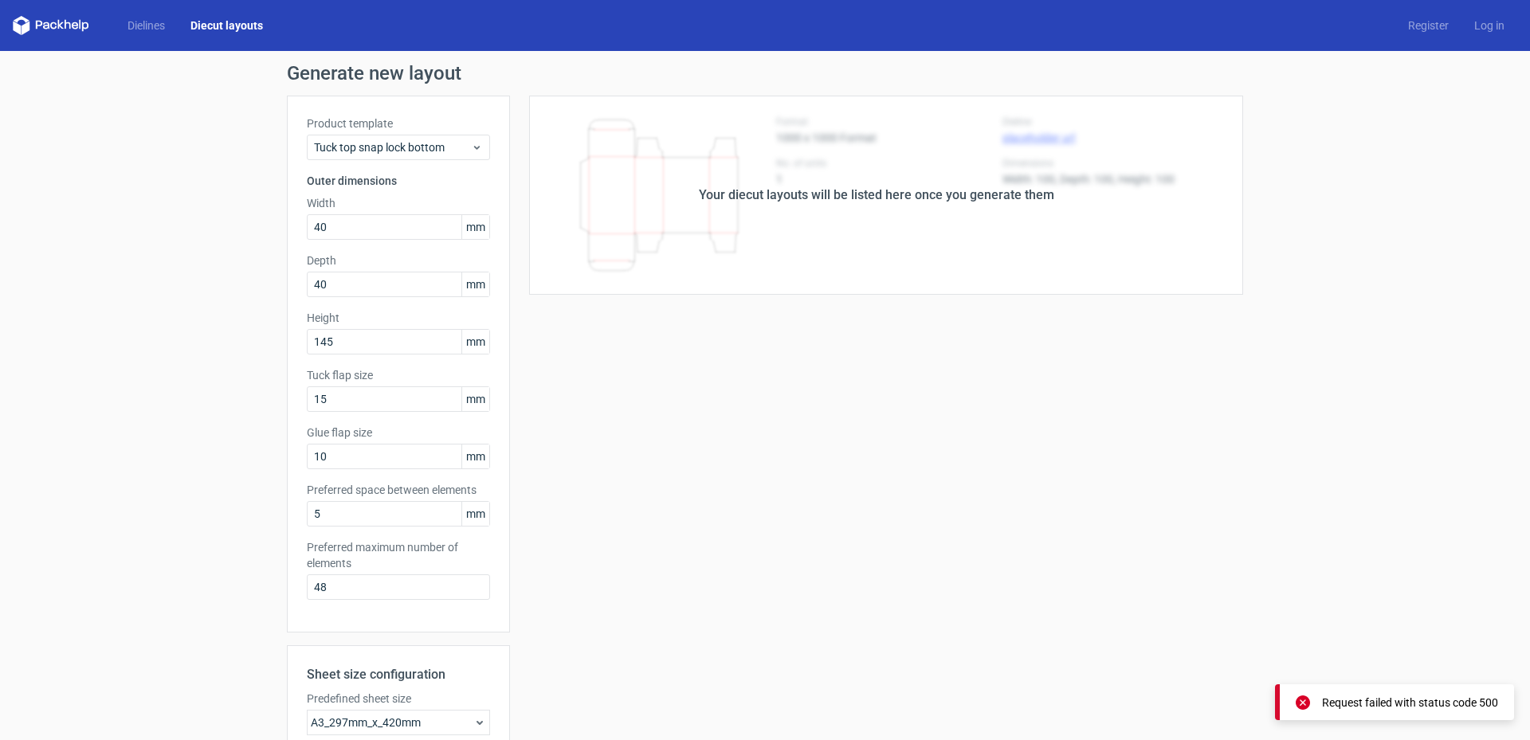
click at [893, 257] on div "Your diecut layouts will be listed here once you generate them" at bounding box center [876, 195] width 733 height 199
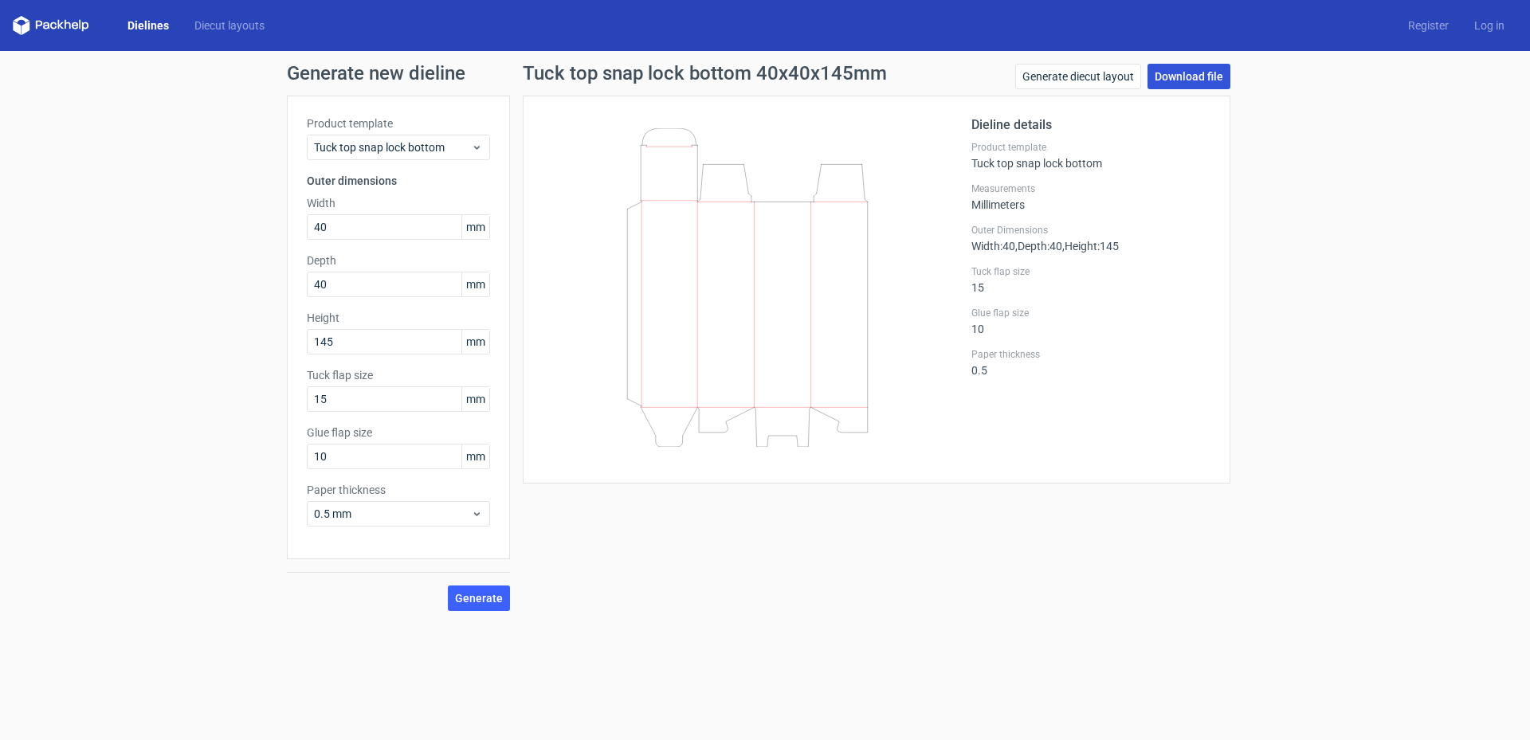
click at [1189, 72] on link "Download file" at bounding box center [1188, 76] width 83 height 25
click at [826, 335] on icon at bounding box center [747, 287] width 384 height 319
